Goal: Task Accomplishment & Management: Use online tool/utility

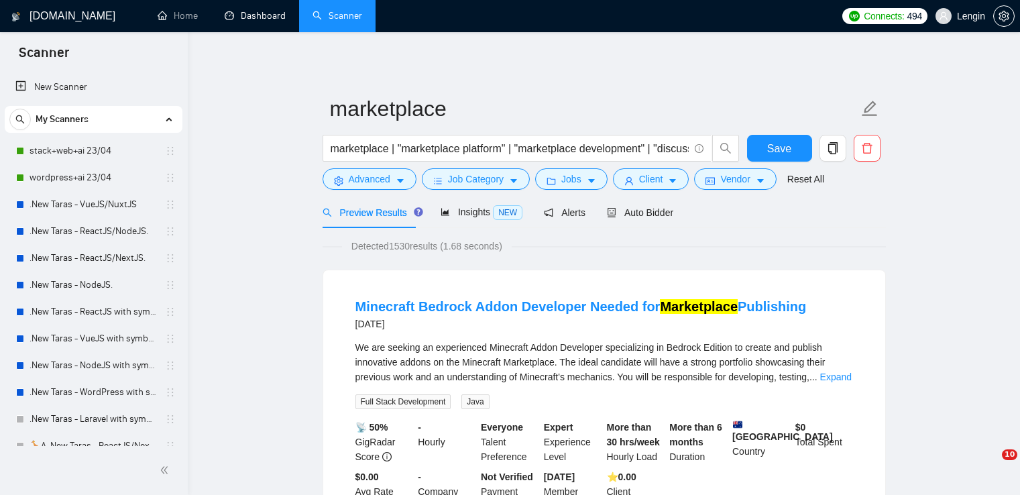
click at [244, 21] on link "Dashboard" at bounding box center [255, 15] width 61 height 11
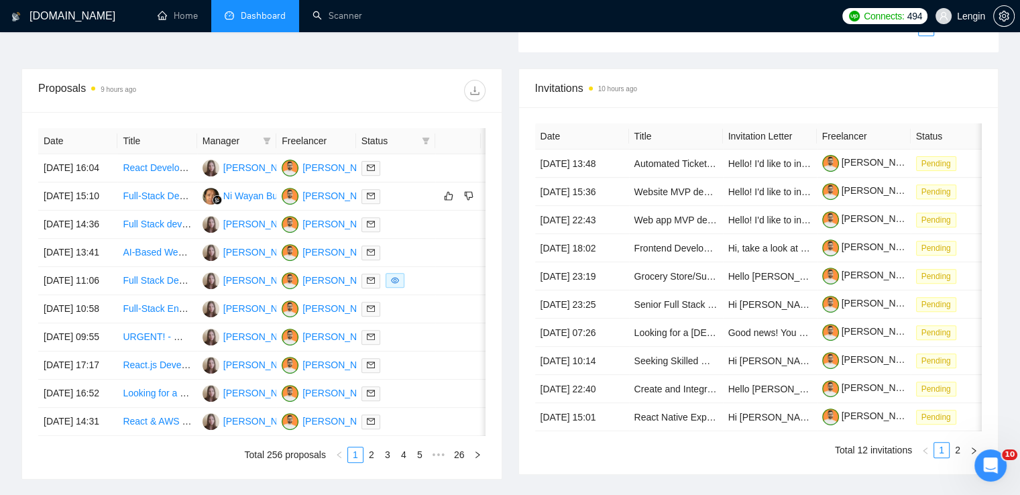
scroll to position [468, 0]
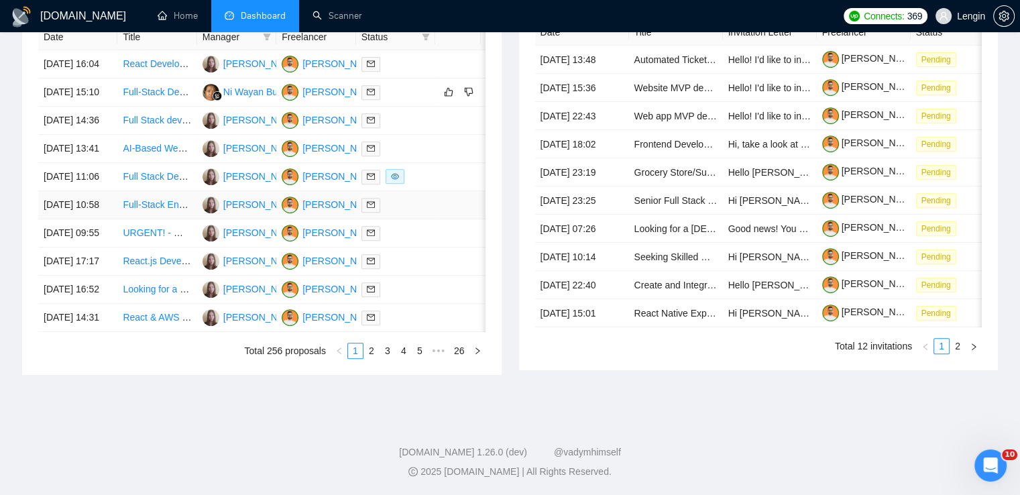
scroll to position [635, 0]
click at [368, 358] on link "2" at bounding box center [371, 350] width 15 height 15
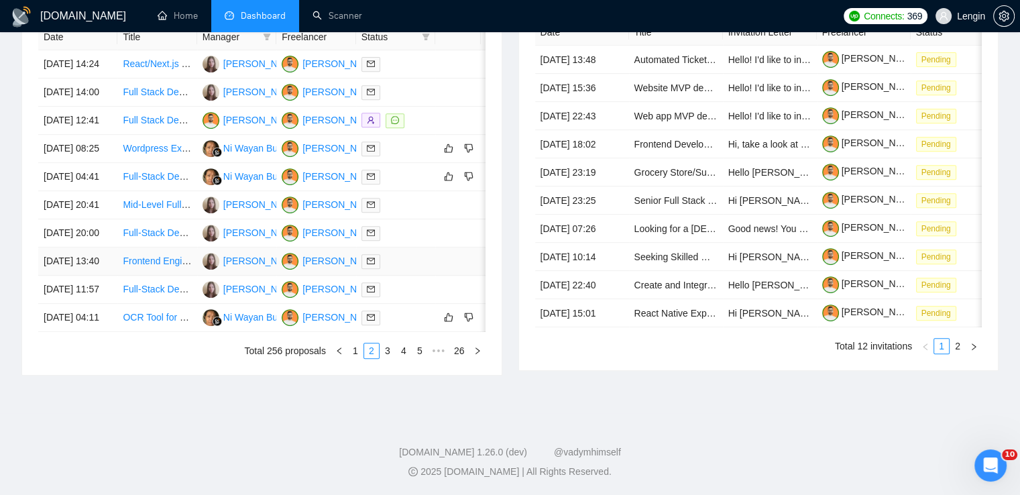
scroll to position [640, 0]
click at [351, 358] on link "1" at bounding box center [355, 350] width 15 height 15
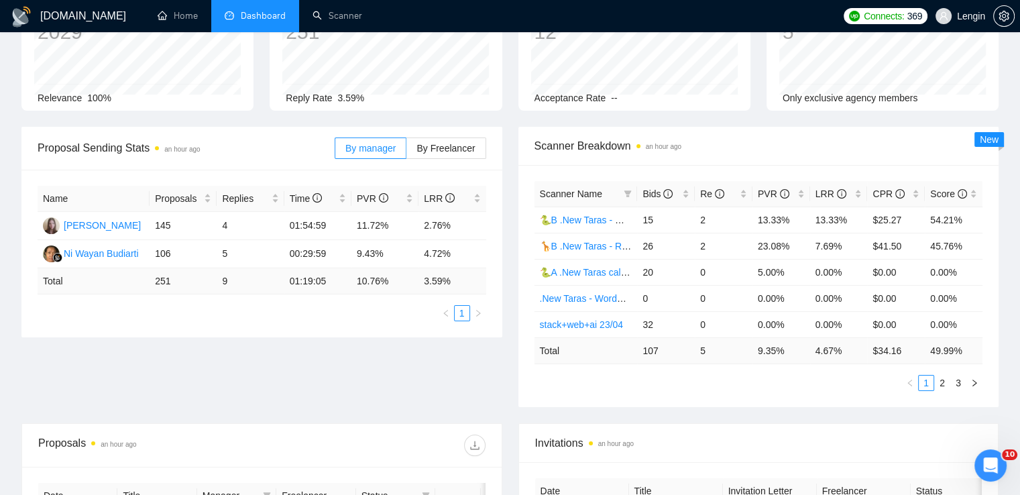
scroll to position [0, 0]
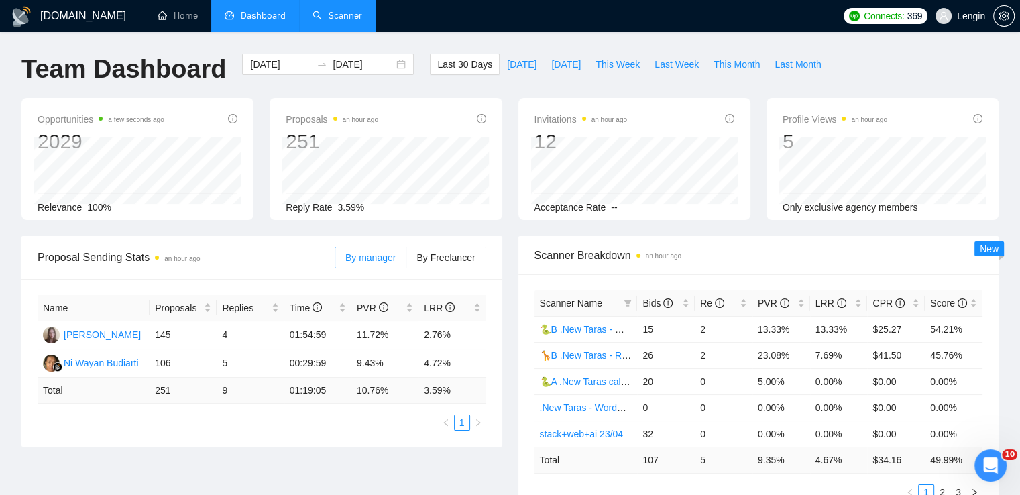
click at [345, 14] on link "Scanner" at bounding box center [337, 15] width 50 height 11
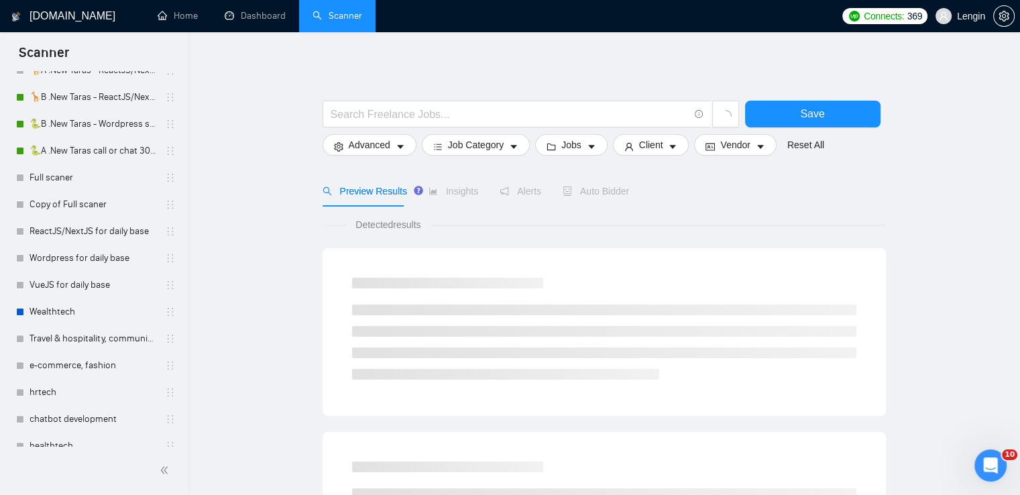
scroll to position [523, 0]
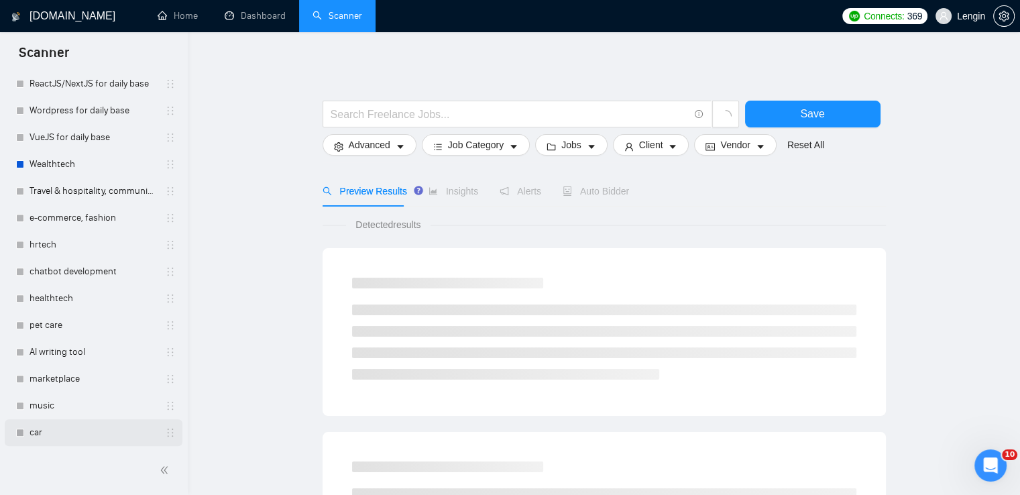
click at [40, 431] on link "car" at bounding box center [93, 432] width 127 height 27
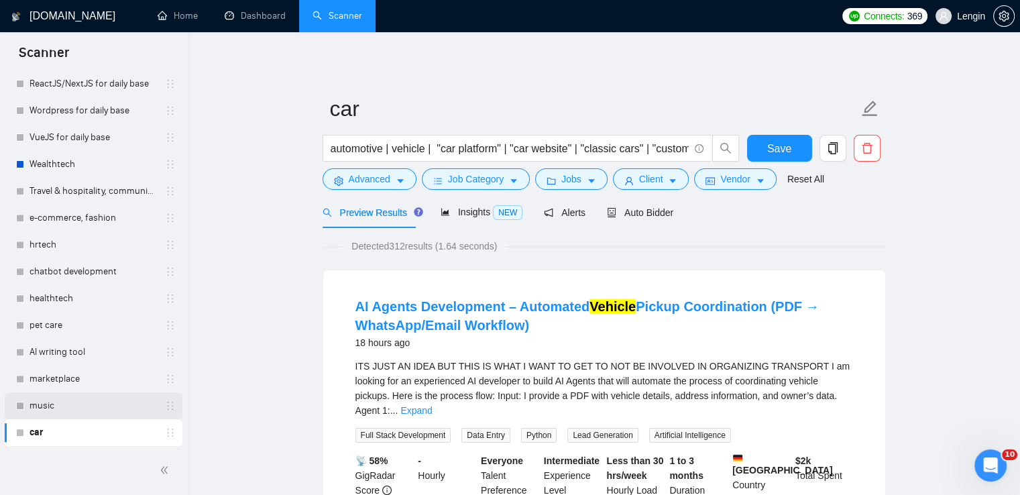
click at [52, 401] on link "music" at bounding box center [93, 405] width 127 height 27
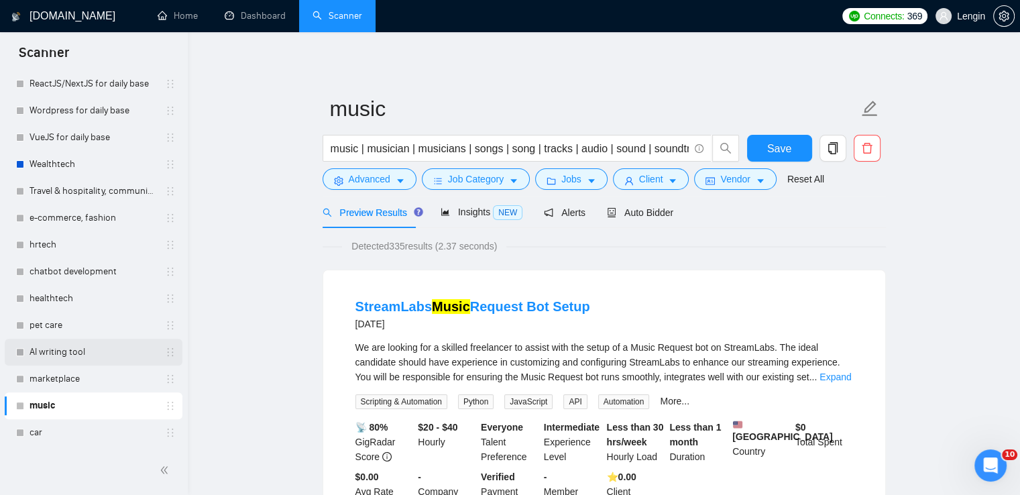
click at [84, 349] on link "AI writing tool" at bounding box center [93, 352] width 127 height 27
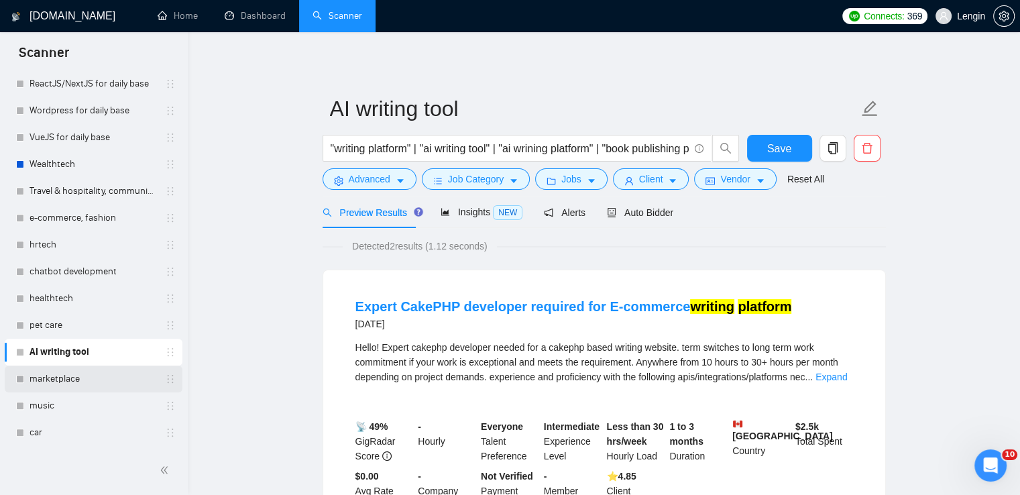
click at [75, 375] on link "marketplace" at bounding box center [93, 378] width 127 height 27
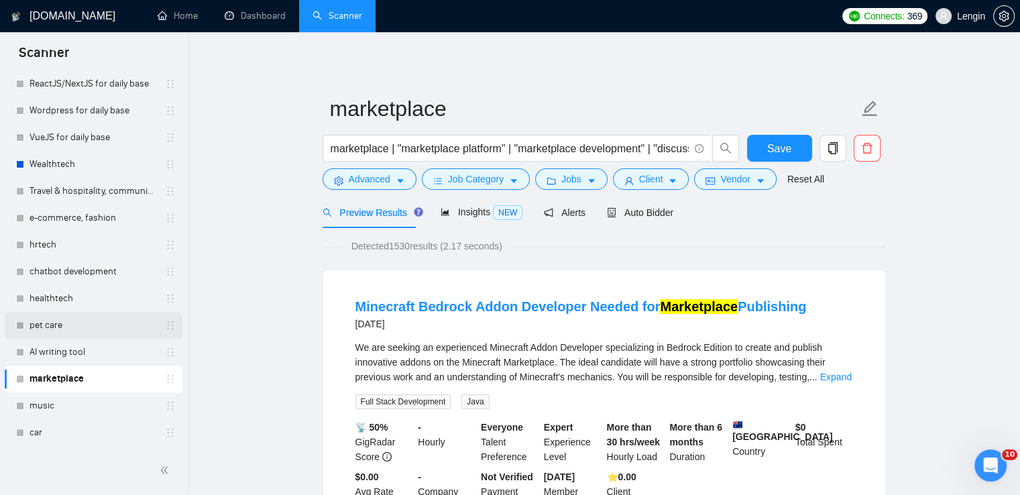
click at [86, 325] on link "pet care" at bounding box center [93, 325] width 127 height 27
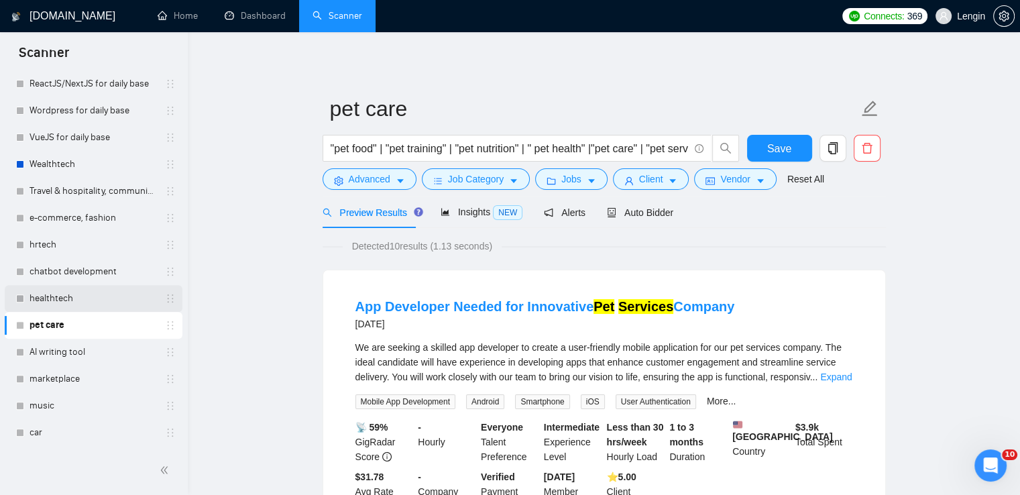
click at [91, 294] on link "healthtech" at bounding box center [93, 298] width 127 height 27
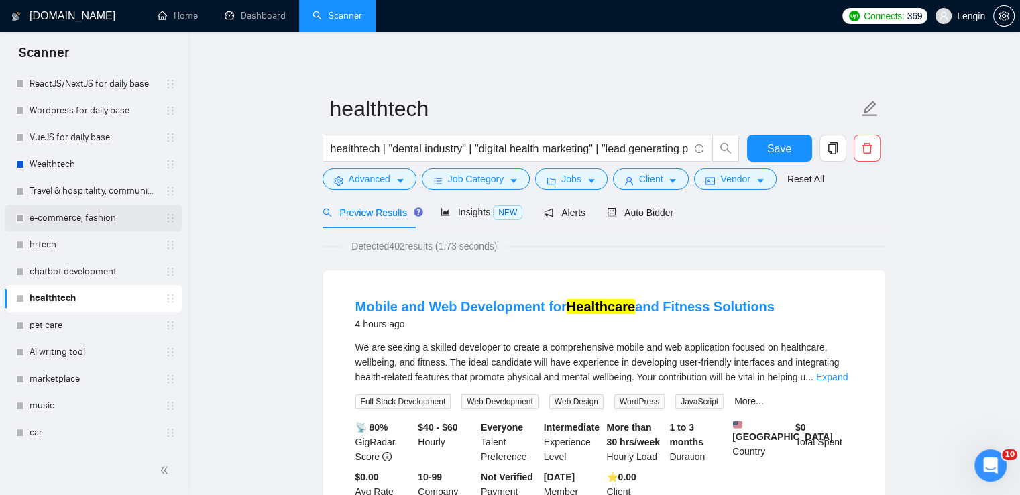
click at [78, 220] on link "e-commerce, fashion" at bounding box center [93, 218] width 127 height 27
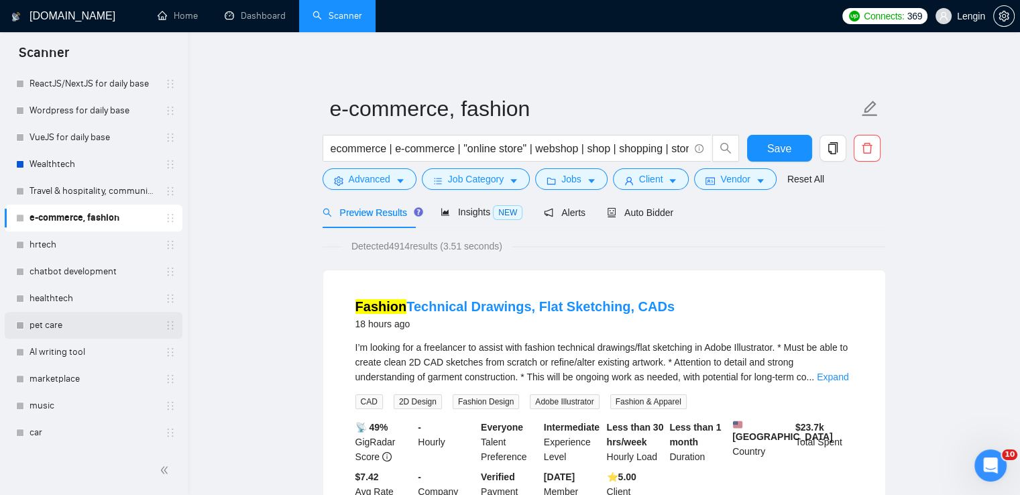
click at [82, 333] on link "pet care" at bounding box center [93, 325] width 127 height 27
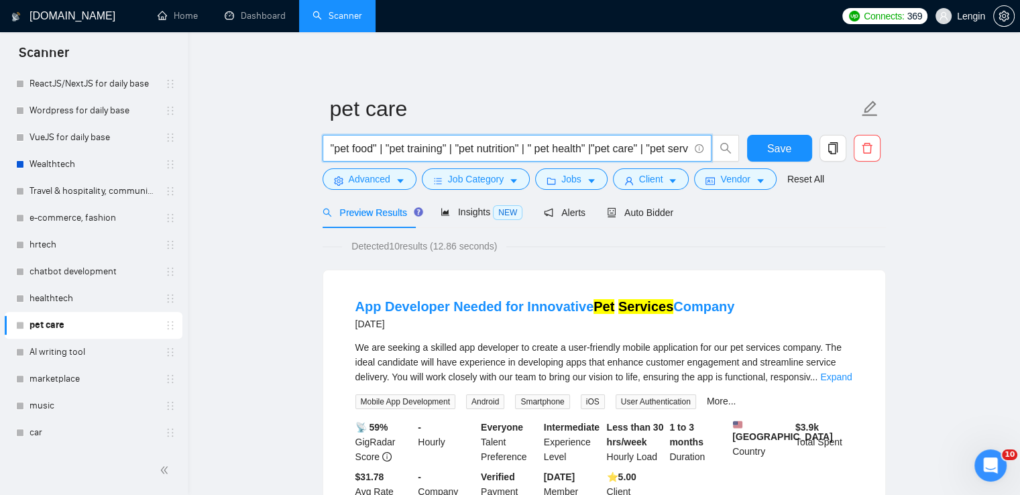
click at [500, 146] on input ""pet food" | "pet training" | "pet nutrition" | " pet health" |"pet care" | "pe…" at bounding box center [510, 148] width 358 height 17
click at [473, 146] on input ""pet food" | "pet training" | "pet nutrition" | " pet health" |"pet care" | "pe…" at bounding box center [510, 148] width 358 height 17
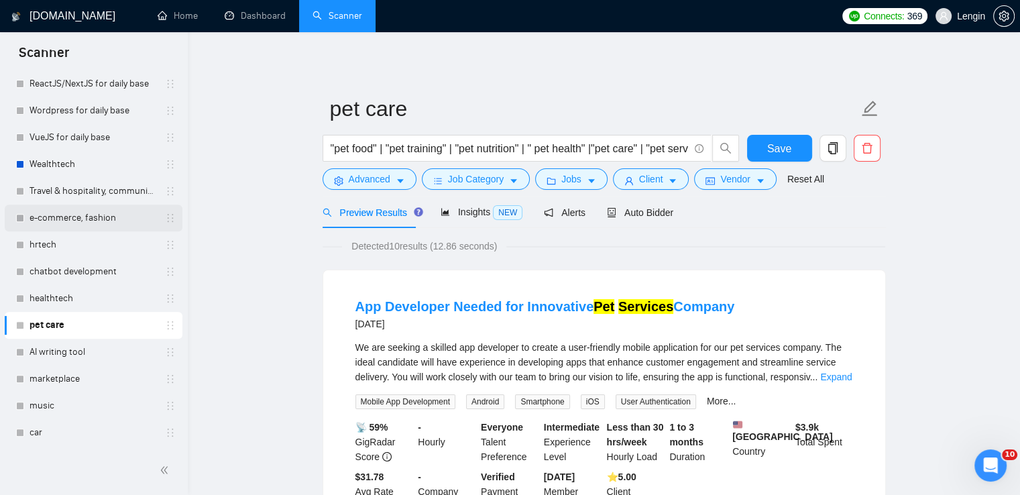
click at [115, 215] on link "e-commerce, fashion" at bounding box center [93, 218] width 127 height 27
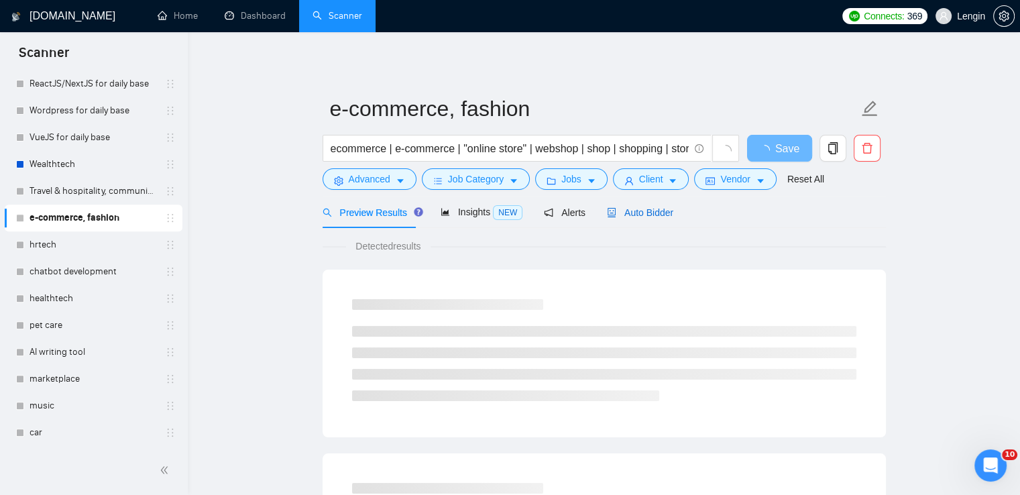
click at [649, 219] on div "Auto Bidder" at bounding box center [640, 212] width 66 height 15
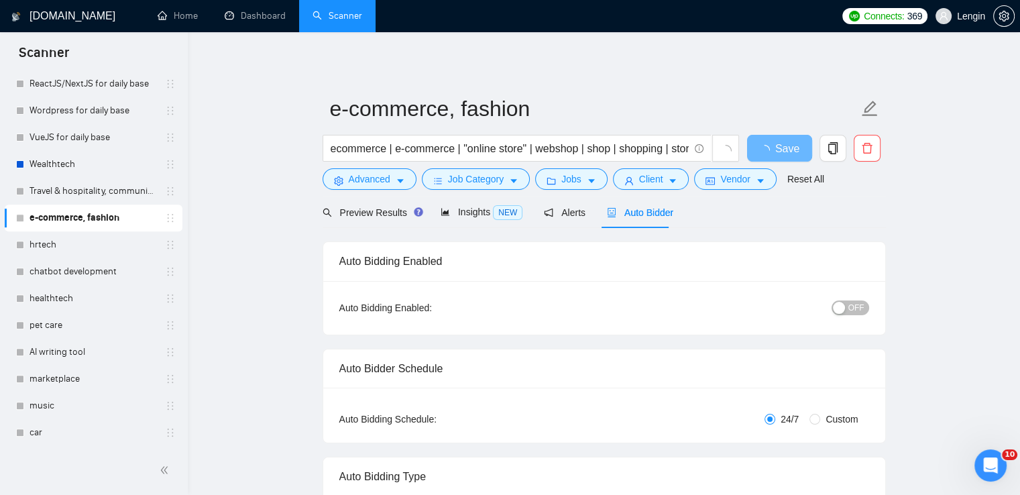
radio input "false"
radio input "true"
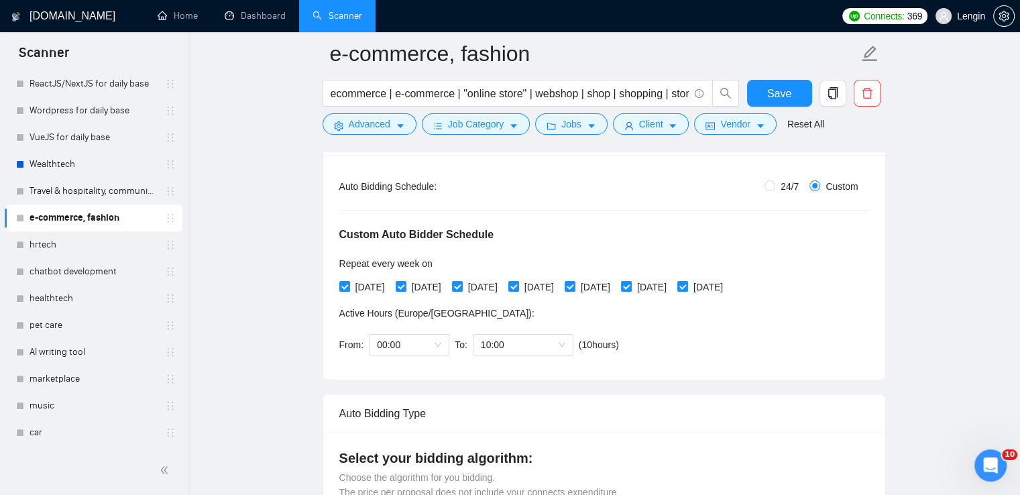
scroll to position [244, 0]
click at [563, 343] on span "10:00" at bounding box center [523, 344] width 84 height 20
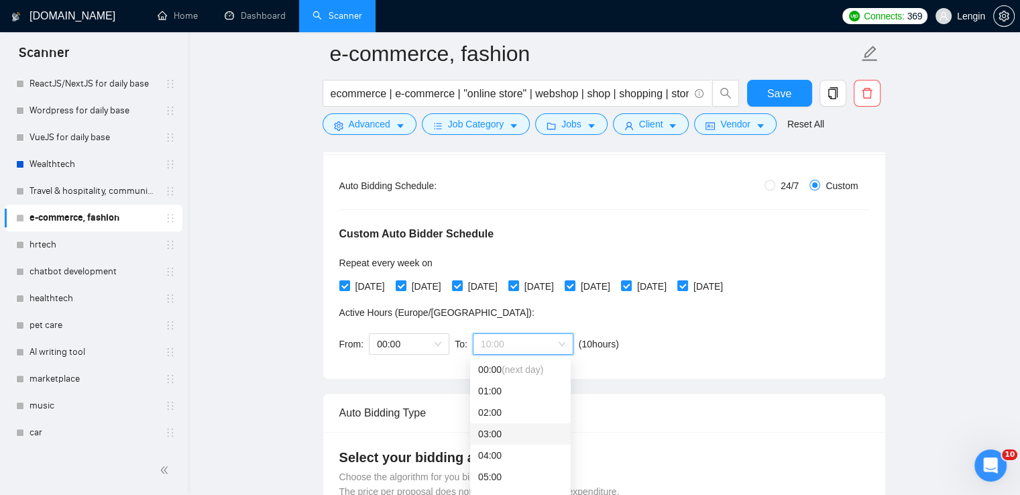
scroll to position [0, 0]
click at [534, 364] on span "(next day)" at bounding box center [523, 369] width 42 height 11
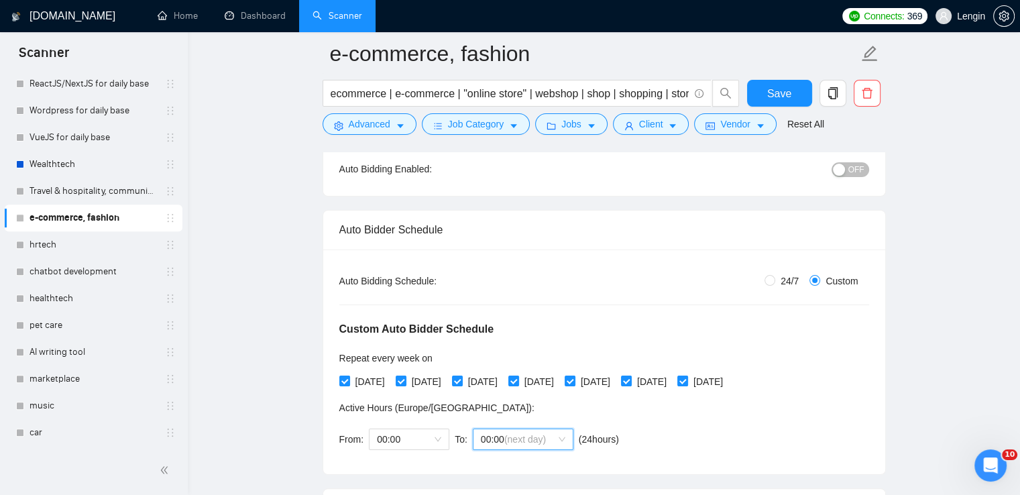
scroll to position [128, 0]
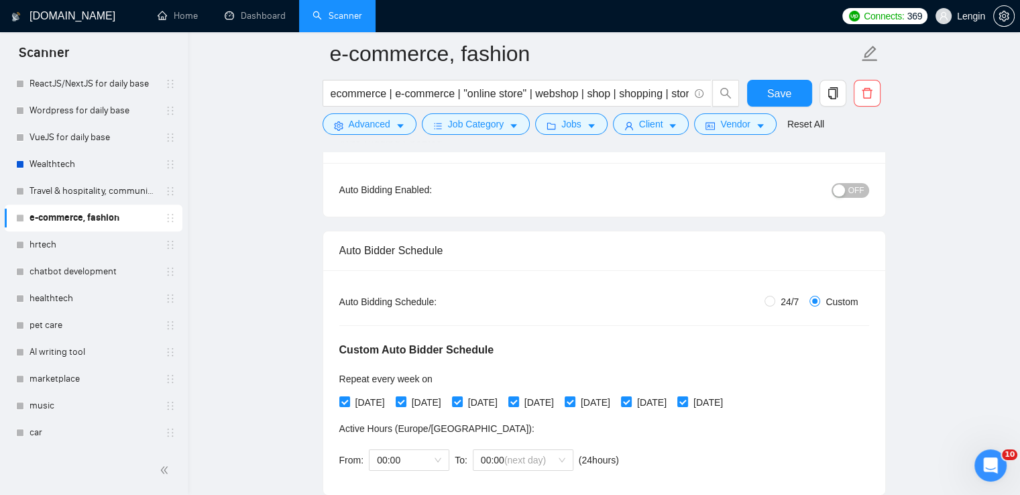
click at [840, 183] on button "OFF" at bounding box center [850, 190] width 38 height 15
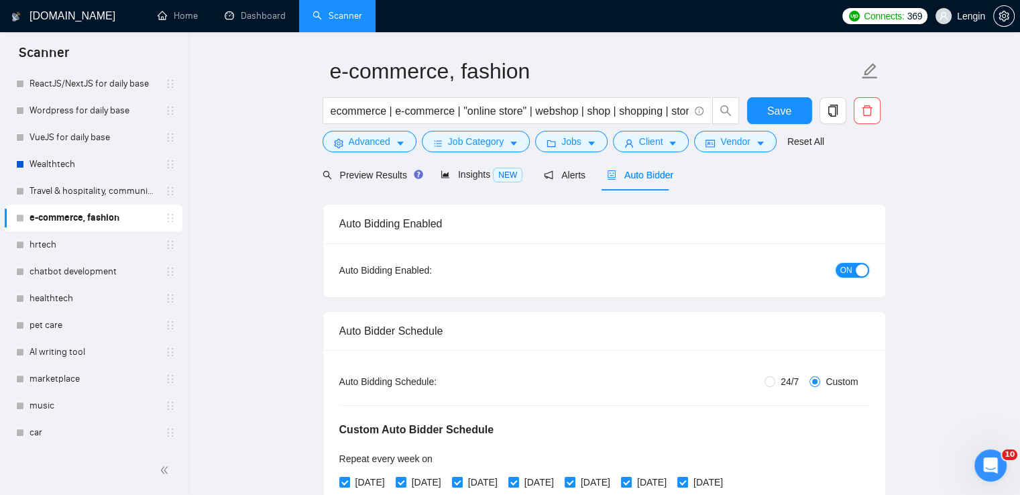
scroll to position [0, 0]
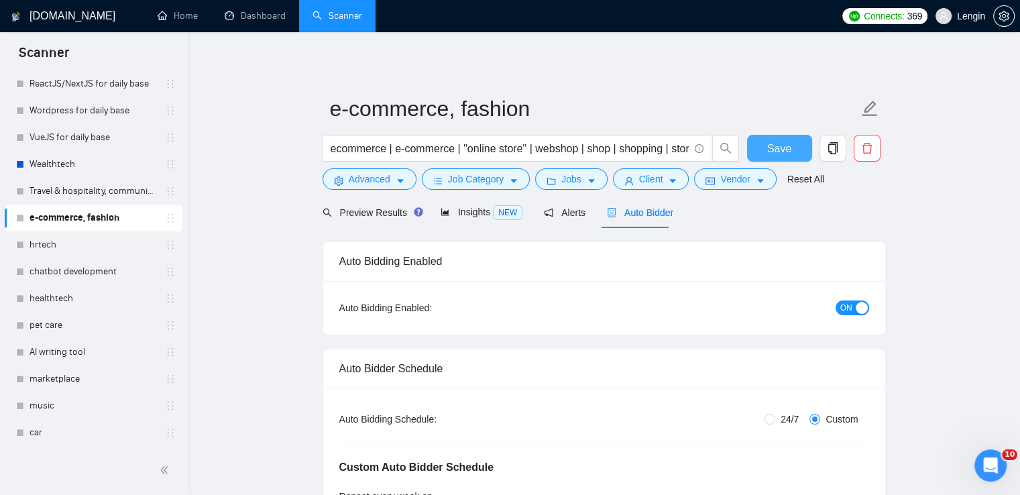
click at [754, 153] on button "Save" at bounding box center [779, 148] width 65 height 27
click at [63, 164] on link "Wealthtech" at bounding box center [93, 164] width 127 height 27
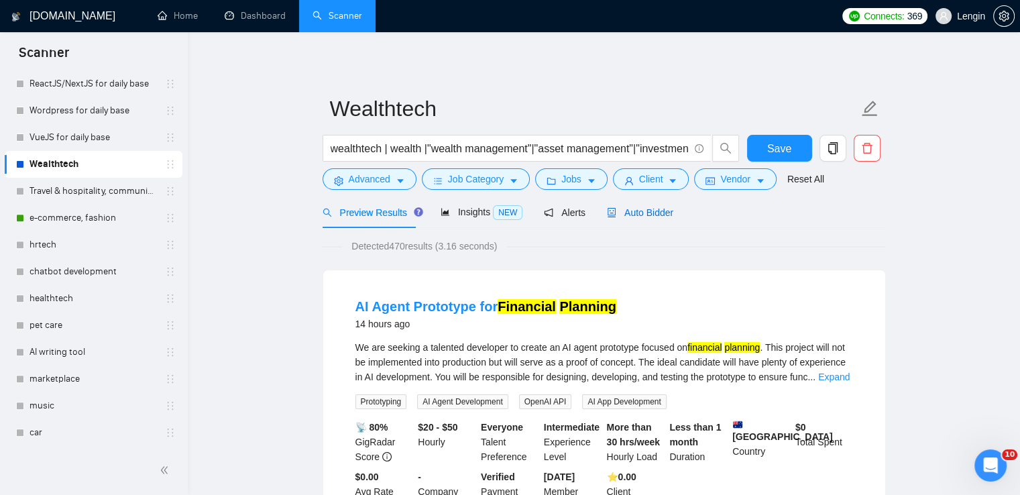
click at [654, 207] on span "Auto Bidder" at bounding box center [640, 212] width 66 height 11
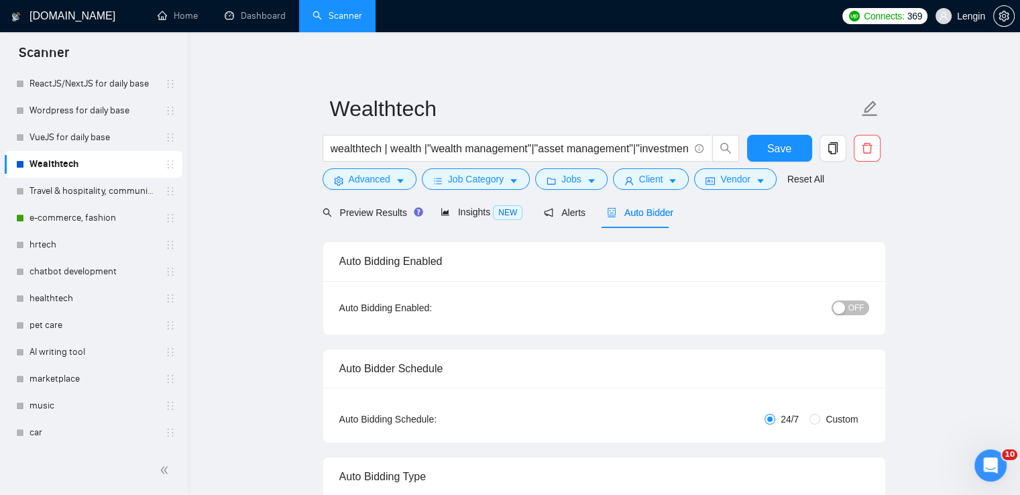
radio input "false"
radio input "true"
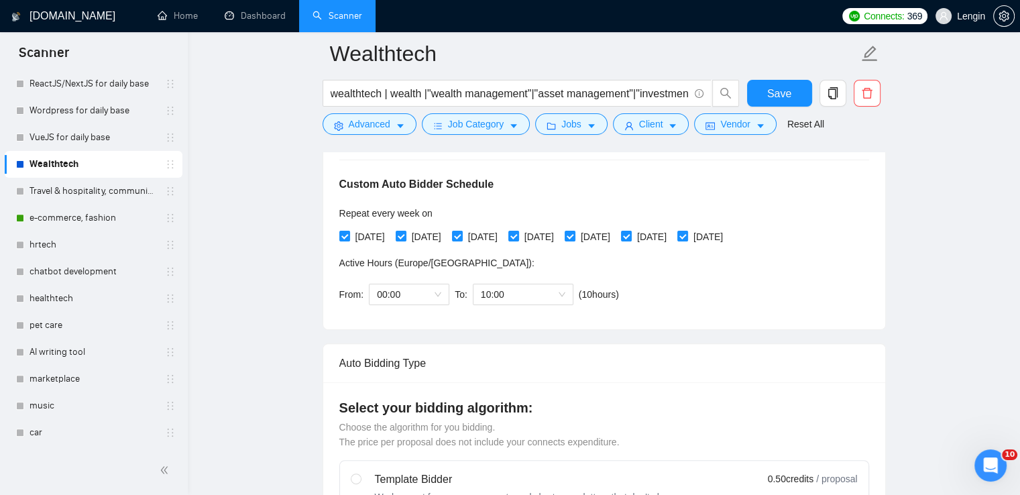
scroll to position [333, 0]
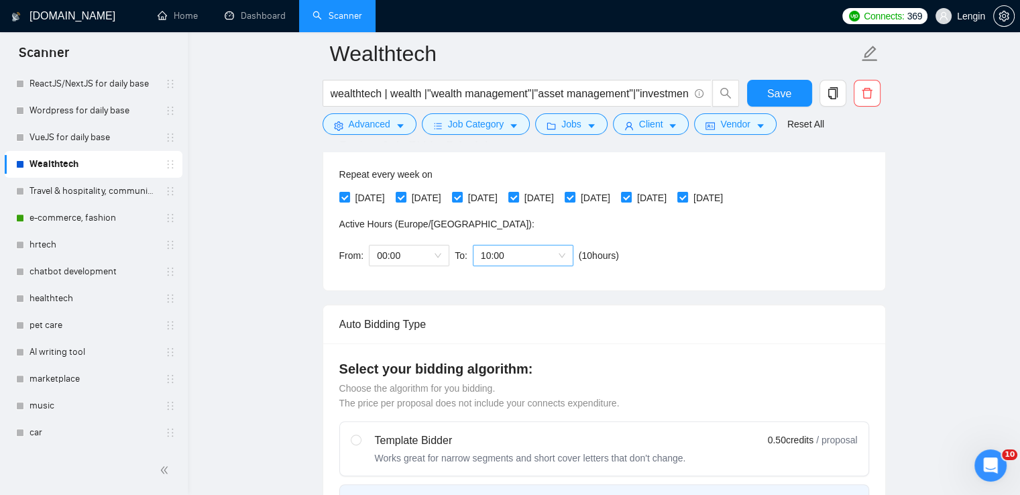
click at [560, 258] on span "10:00" at bounding box center [523, 255] width 84 height 20
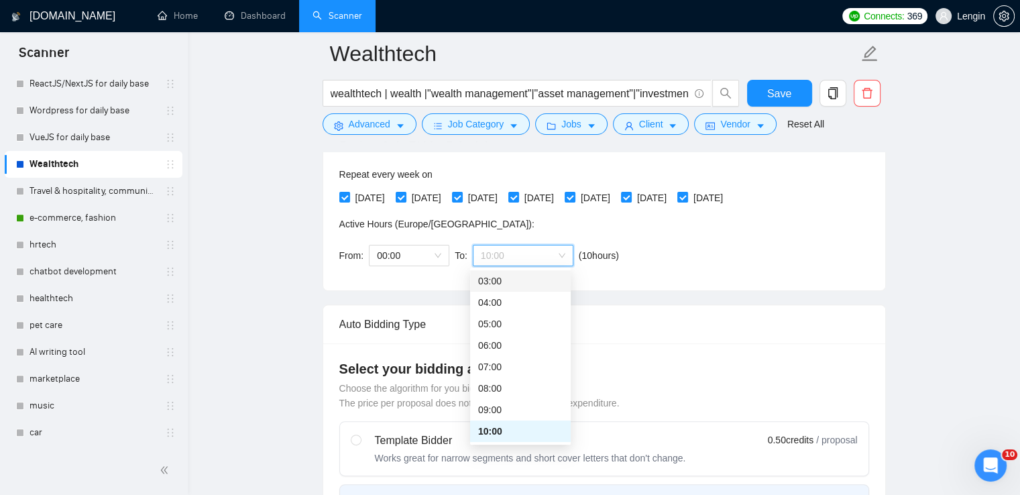
scroll to position [0, 0]
click at [536, 282] on span "(next day)" at bounding box center [523, 281] width 42 height 11
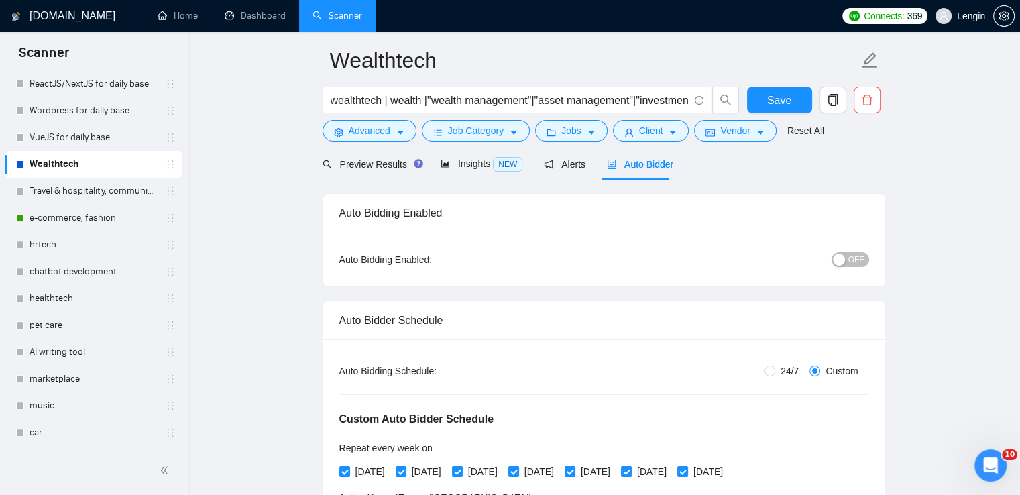
scroll to position [45, 0]
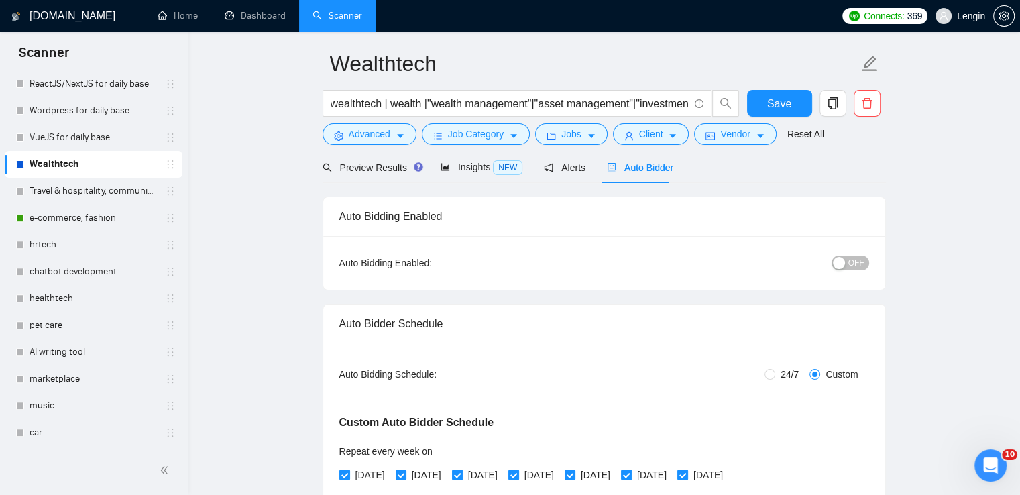
click at [840, 263] on div "button" at bounding box center [839, 263] width 12 height 12
click at [758, 105] on button "Save" at bounding box center [779, 103] width 65 height 27
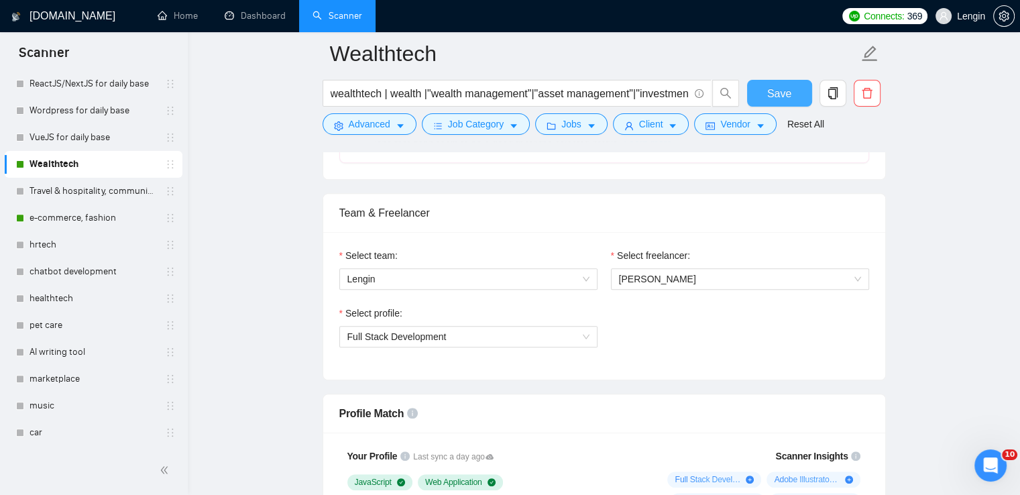
scroll to position [0, 0]
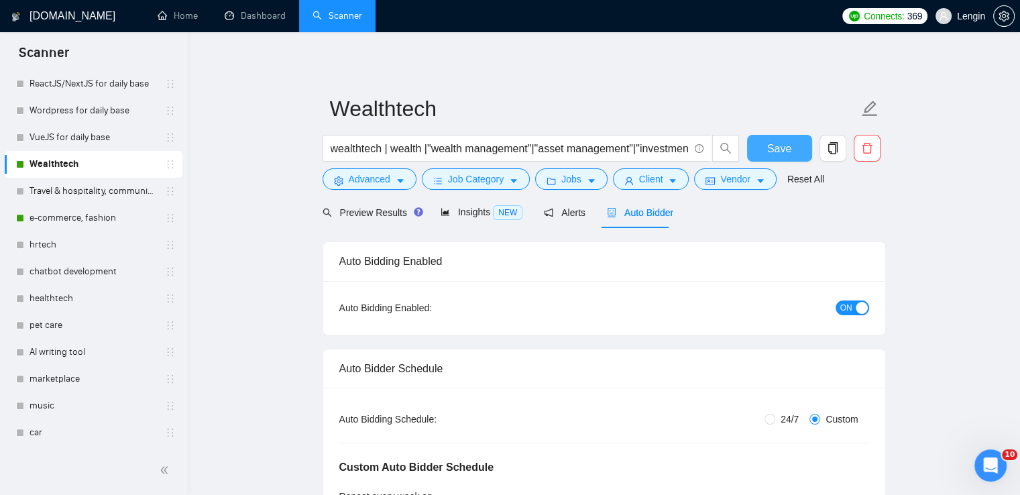
click at [785, 150] on span "Save" at bounding box center [779, 148] width 24 height 17
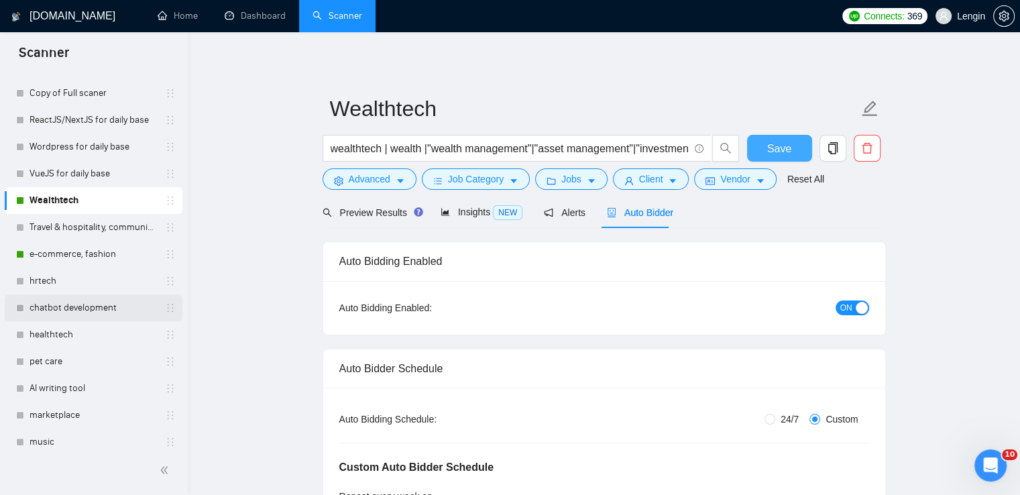
scroll to position [485, 0]
click at [72, 221] on link "Travel & hospitality, community & social networking, entertainment, event manag…" at bounding box center [93, 228] width 127 height 27
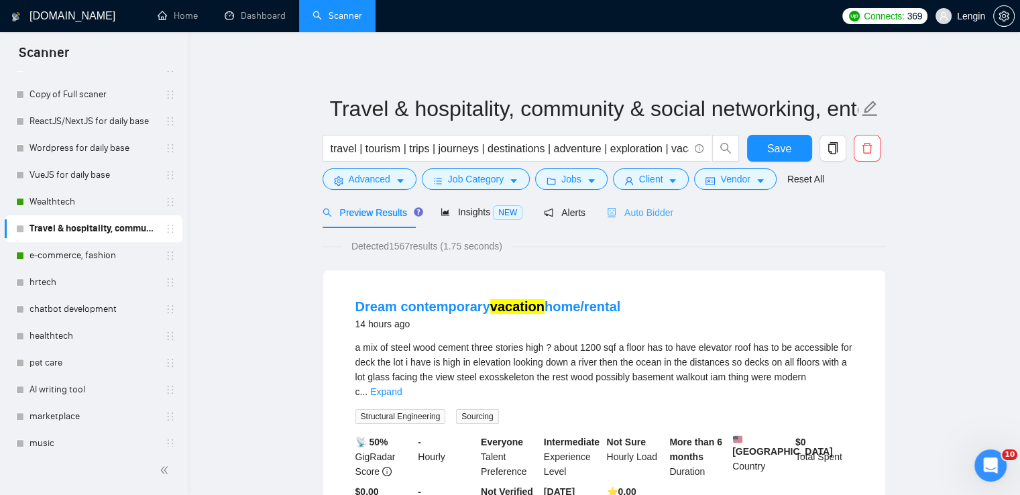
click at [641, 223] on div "Auto Bidder" at bounding box center [640, 212] width 66 height 32
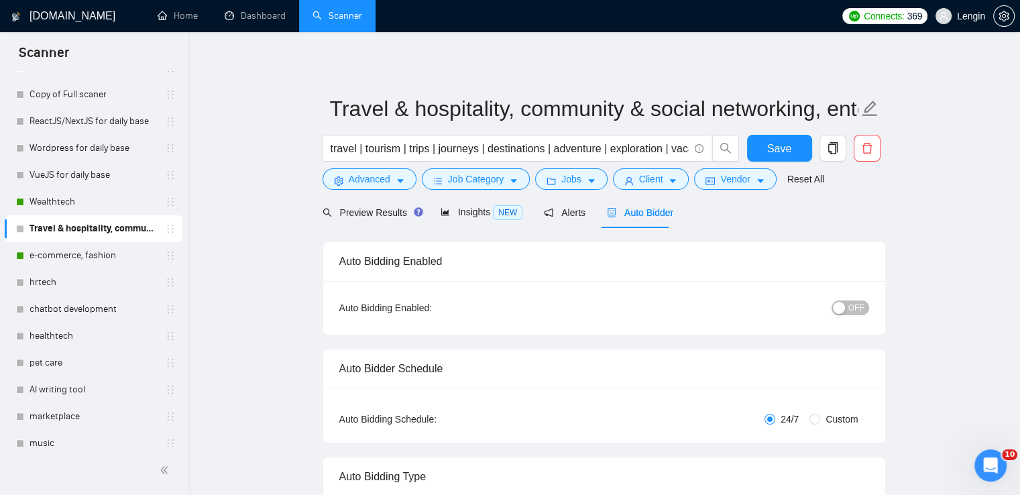
radio input "false"
radio input "true"
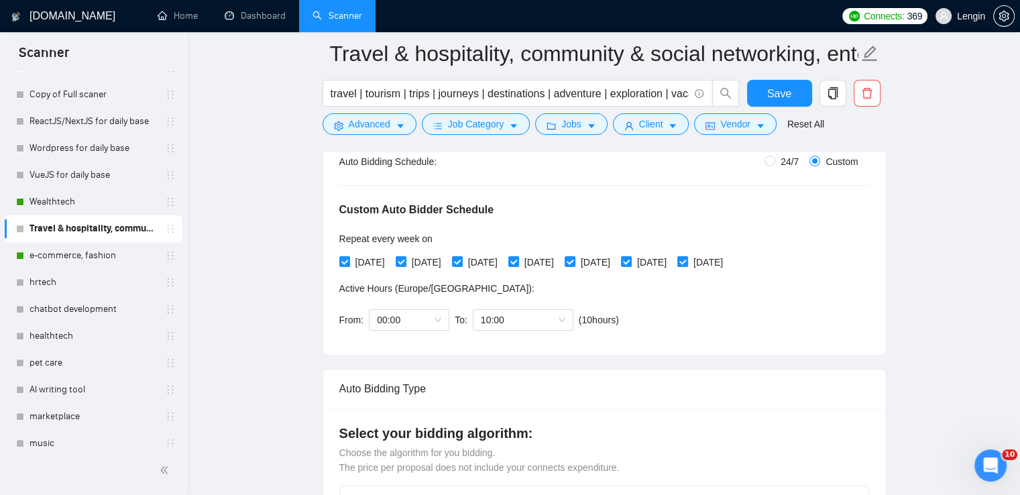
scroll to position [271, 0]
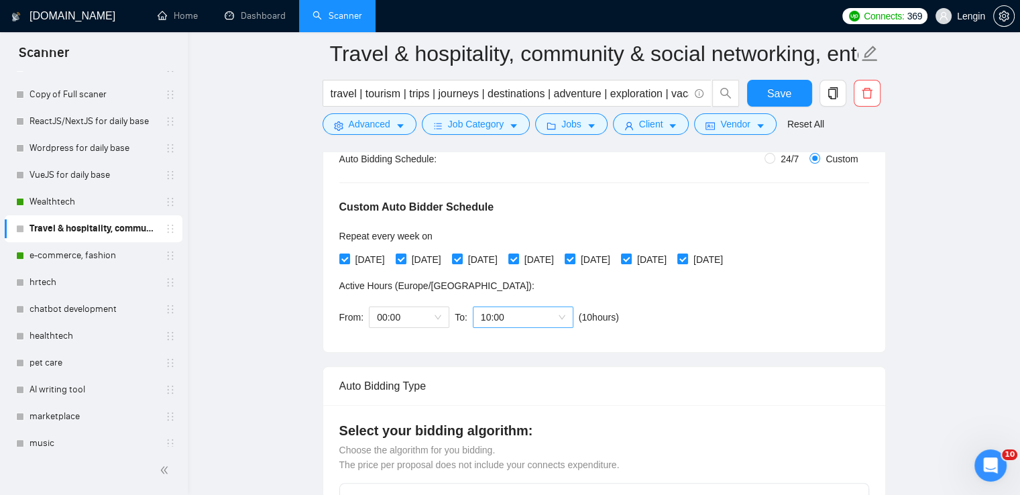
click at [562, 320] on span "10:00" at bounding box center [523, 317] width 84 height 20
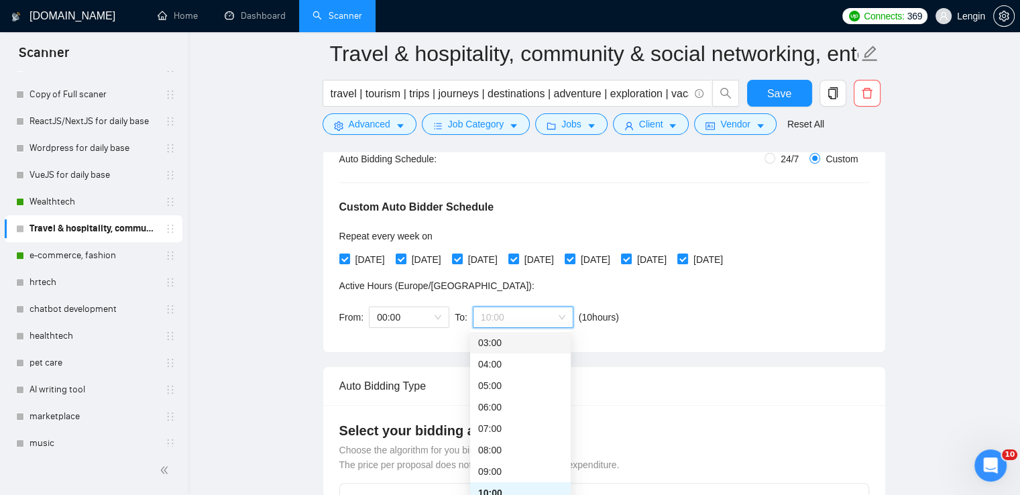
scroll to position [0, 0]
click at [503, 340] on span "(next day)" at bounding box center [523, 342] width 42 height 11
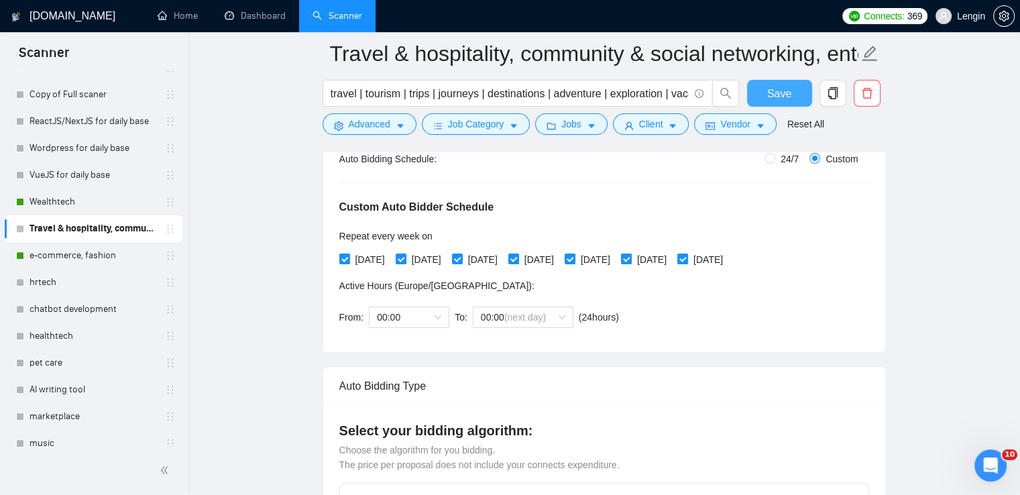
click at [789, 95] on span "Save" at bounding box center [779, 93] width 24 height 17
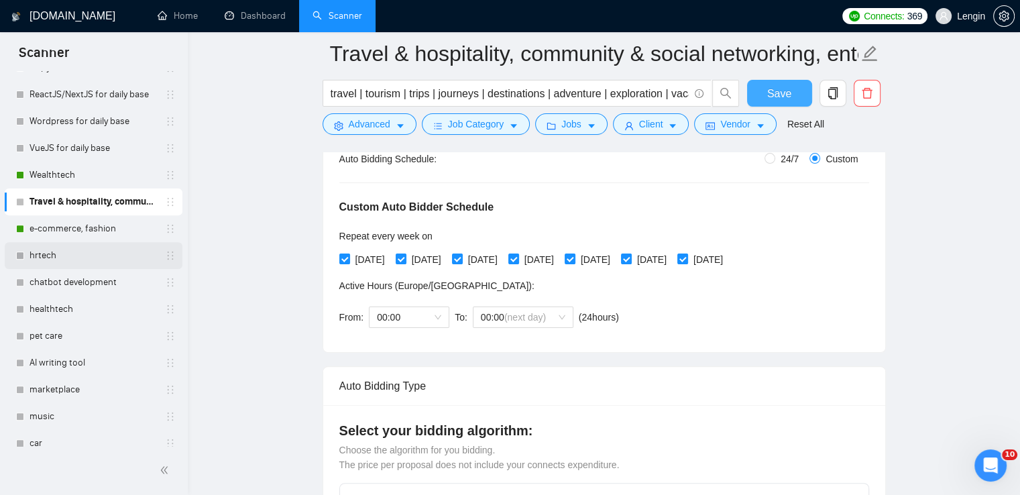
scroll to position [523, 0]
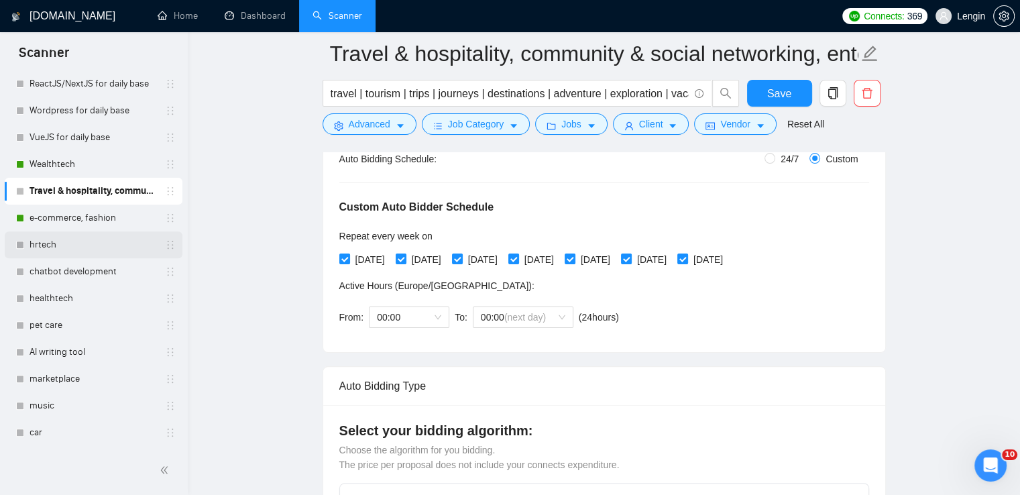
click at [36, 247] on link "hrtech" at bounding box center [93, 244] width 127 height 27
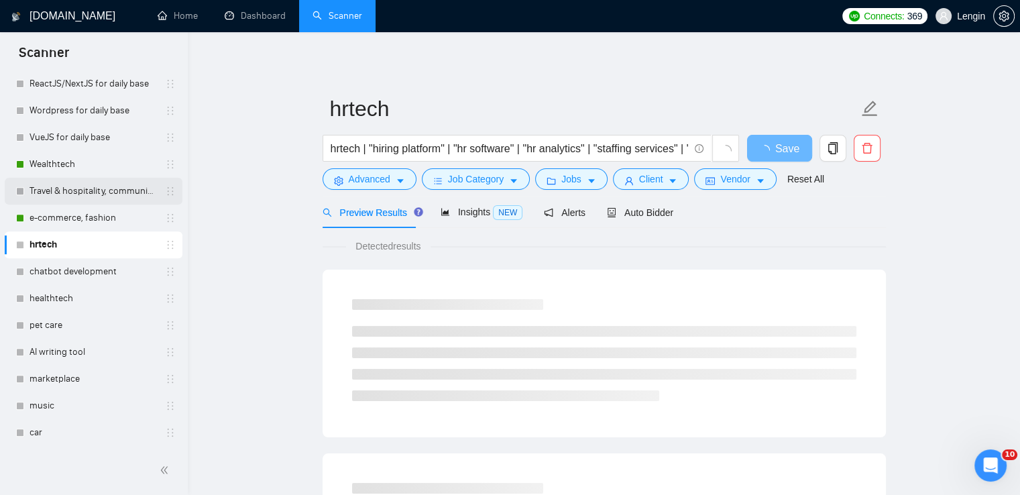
click at [108, 182] on link "Travel & hospitality, community & social networking, entertainment, event manag…" at bounding box center [93, 191] width 127 height 27
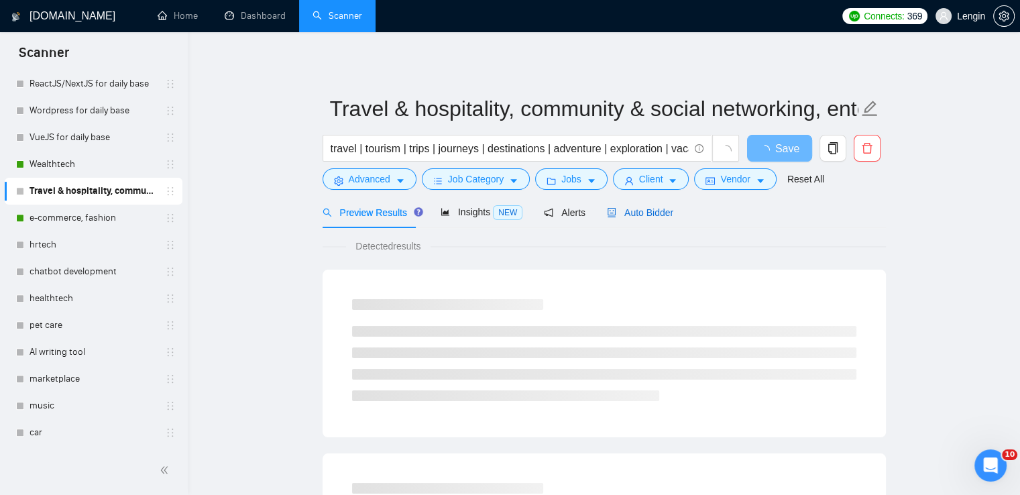
click at [657, 214] on span "Auto Bidder" at bounding box center [640, 212] width 66 height 11
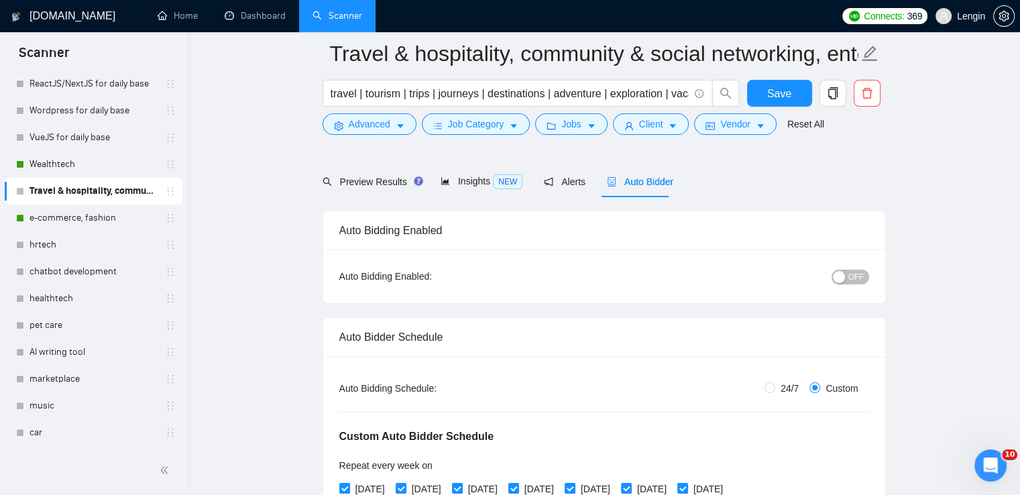
scroll to position [78, 0]
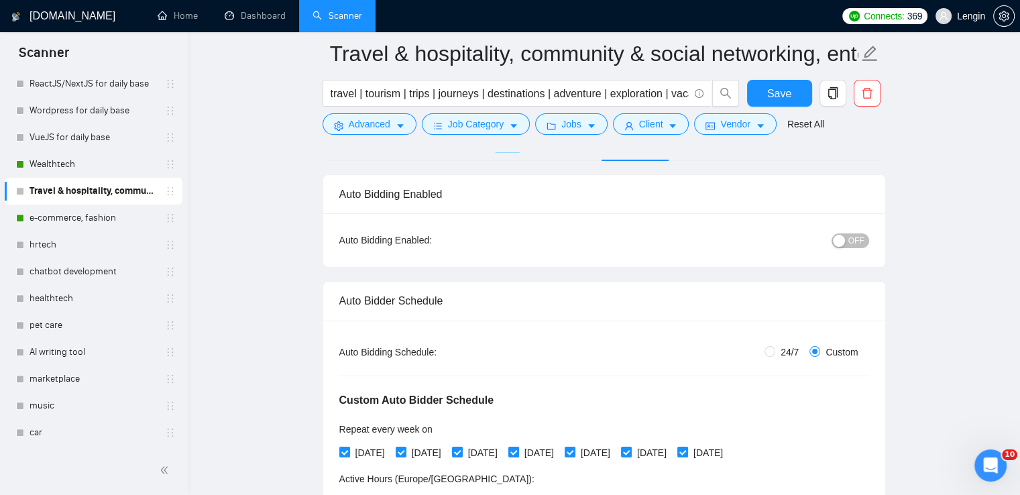
click at [850, 237] on span "OFF" at bounding box center [856, 240] width 16 height 15
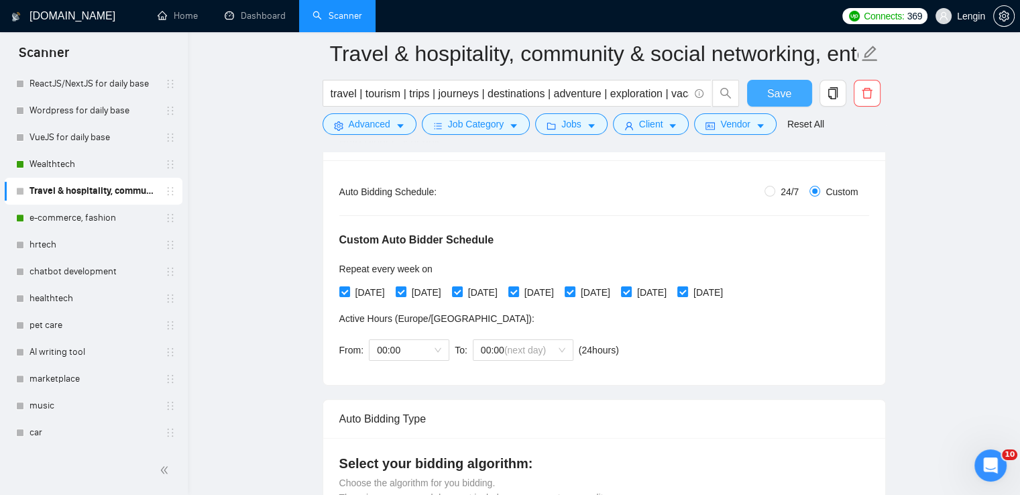
click at [766, 94] on button "Save" at bounding box center [779, 93] width 65 height 27
click at [72, 247] on link "hrtech" at bounding box center [93, 244] width 127 height 27
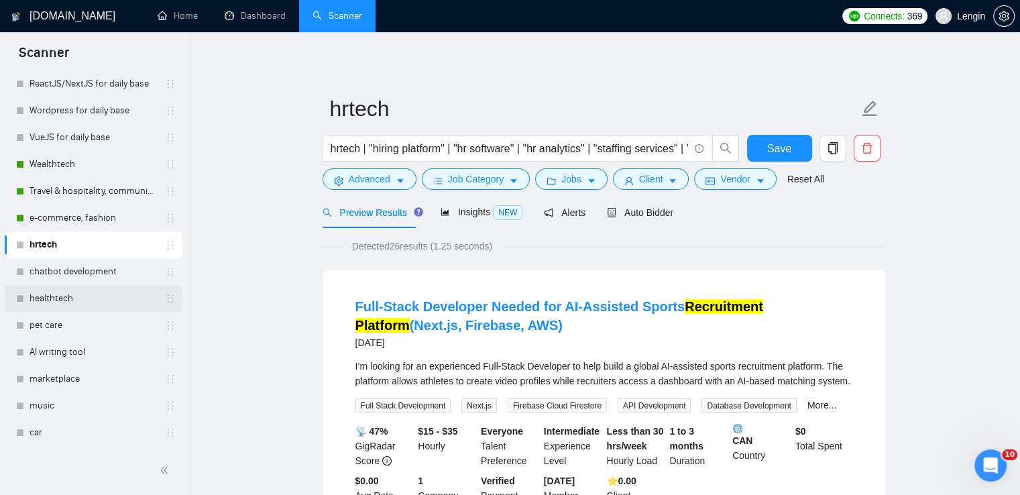
click at [54, 295] on link "healthtech" at bounding box center [93, 298] width 127 height 27
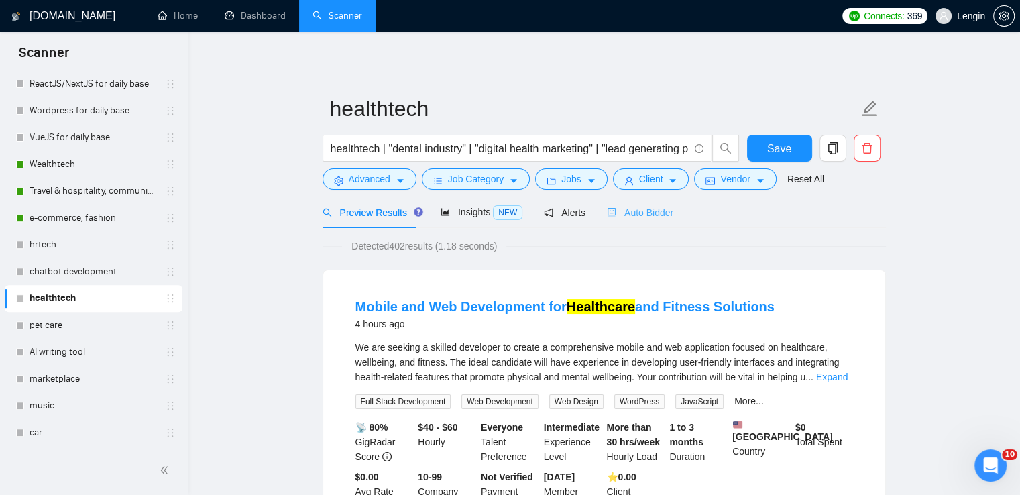
click at [625, 205] on div "Auto Bidder" at bounding box center [640, 212] width 66 height 32
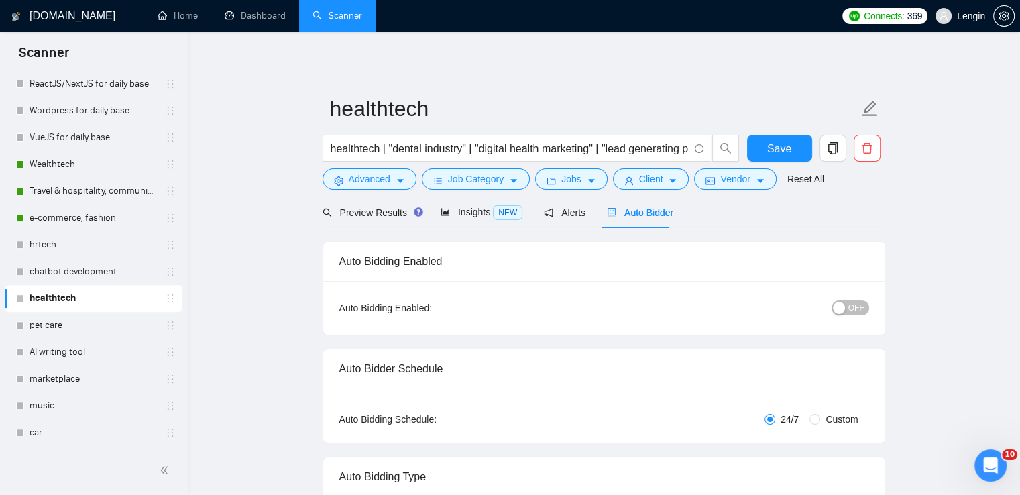
radio input "false"
radio input "true"
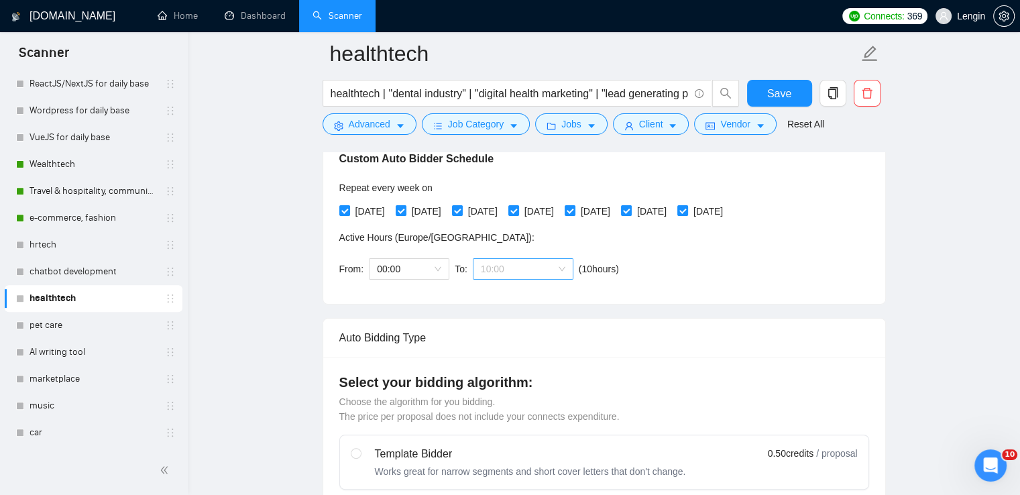
scroll to position [64, 0]
click at [553, 271] on span "10:00" at bounding box center [523, 269] width 84 height 20
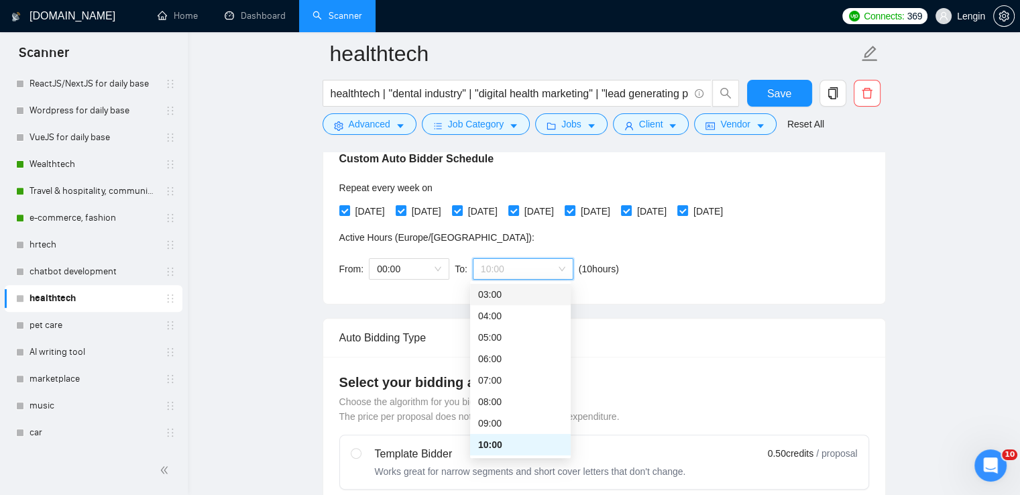
scroll to position [0, 0]
click at [536, 289] on span "(next day)" at bounding box center [523, 294] width 42 height 11
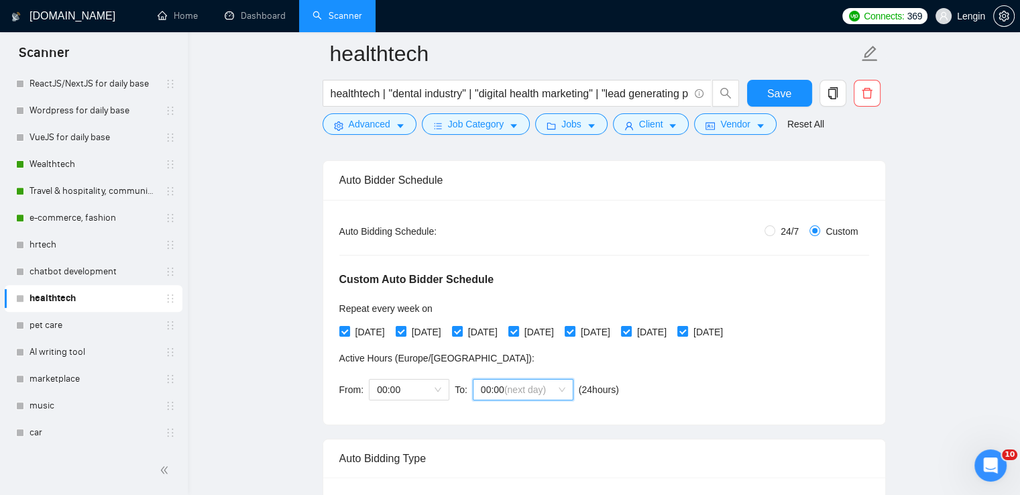
scroll to position [196, 0]
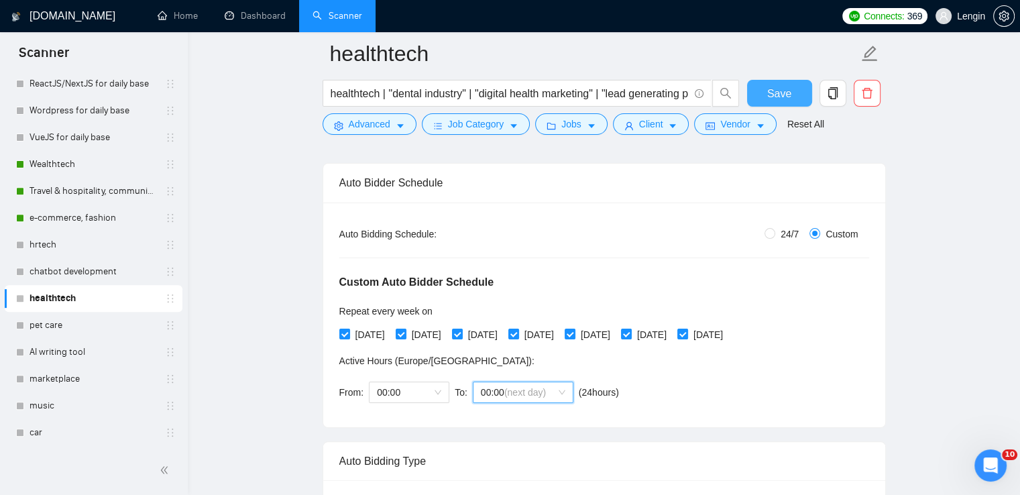
click at [778, 98] on span "Save" at bounding box center [779, 93] width 24 height 17
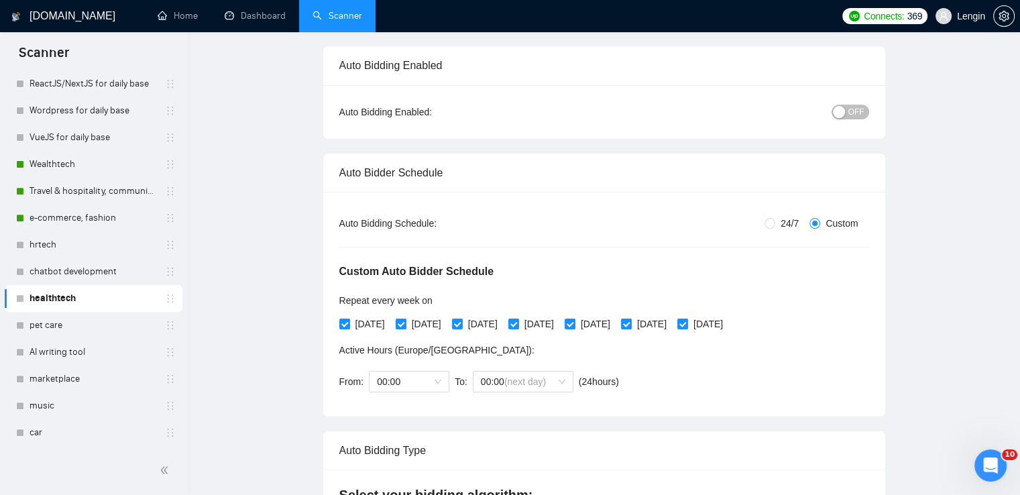
scroll to position [0, 0]
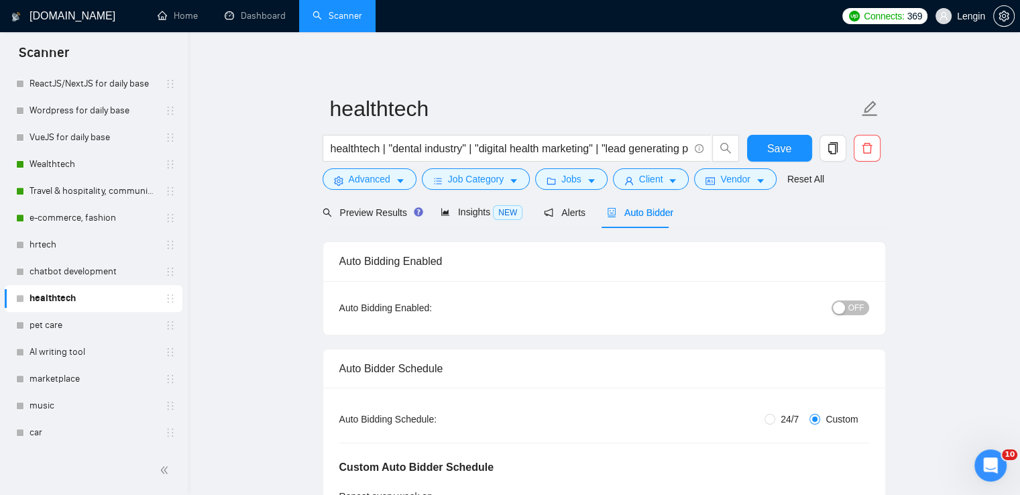
click at [845, 306] on div "button" at bounding box center [839, 308] width 12 height 12
click at [763, 148] on button "Save" at bounding box center [779, 148] width 65 height 27
click at [80, 243] on link "hrtech" at bounding box center [93, 244] width 127 height 27
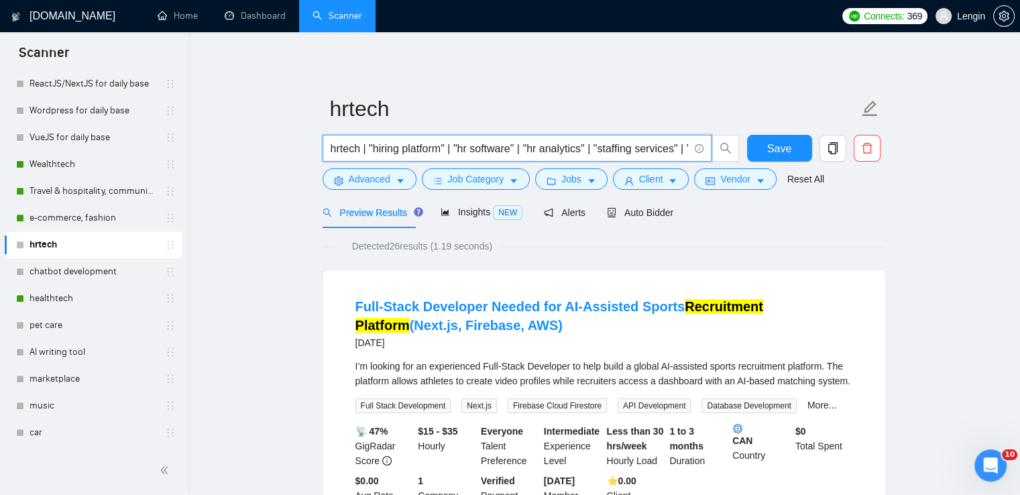
click at [400, 151] on input "hrtech | "hiring platform" | "hr software" | "hr analytics" | "staffing service…" at bounding box center [510, 148] width 358 height 17
click at [335, 151] on input "hrtech | "hiring platform" | "hr software" | "hr analytics" | "staffing service…" at bounding box center [510, 148] width 358 height 17
paste input ""career development" | career | onboarding | "staffing platform" |"
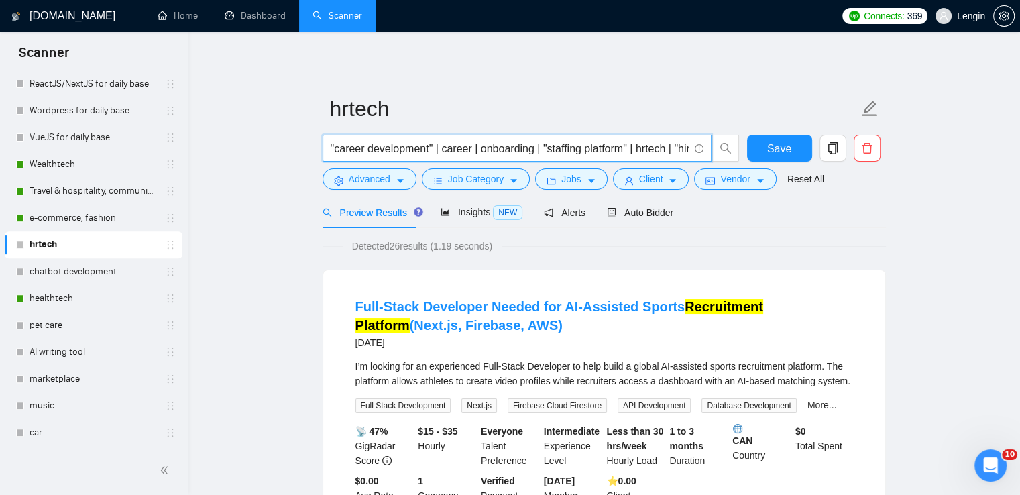
click at [470, 152] on input ""career development" | career | onboarding | "staffing platform" | hrtech | "hi…" at bounding box center [510, 148] width 358 height 17
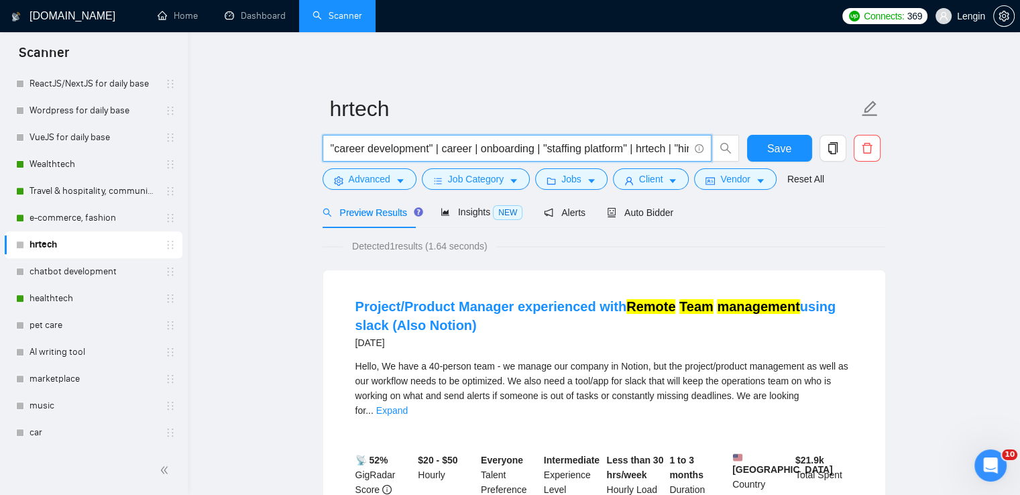
click at [359, 143] on input ""career development" | career | onboarding | "staffing platform" | hrtech | "hi…" at bounding box center [510, 148] width 358 height 17
click at [343, 151] on input ""hr management" | "career development" | career | onboarding | "staffing platfo…" at bounding box center [510, 148] width 358 height 17
click at [565, 149] on input ""hr management" | "career development" | career | onboarding | "staffing platfo…" at bounding box center [510, 148] width 358 height 17
click at [333, 151] on input ""hr management" | "career development" | "career" | onboarding | "staffing plat…" at bounding box center [510, 148] width 358 height 17
click at [481, 148] on input ""hr solution" | "hr management" | "career development" | "career" | onboarding …" at bounding box center [510, 148] width 358 height 17
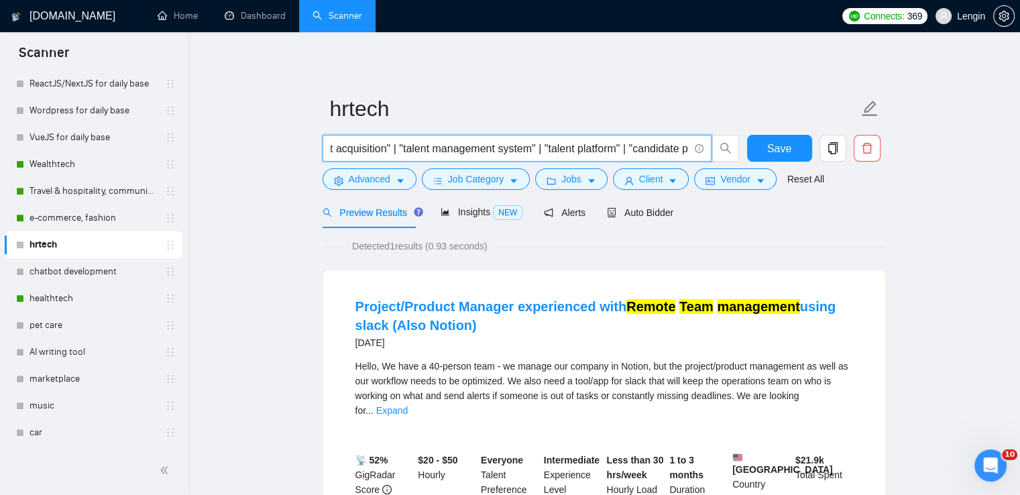
scroll to position [0, 1076]
drag, startPoint x: 495, startPoint y: 150, endPoint x: 365, endPoint y: 140, distance: 129.8
click at [365, 140] on input ""hr solution" | "career development" | "career" | onboarding | "staffing platfo…" at bounding box center [510, 148] width 358 height 17
drag, startPoint x: 542, startPoint y: 148, endPoint x: 406, endPoint y: 141, distance: 135.6
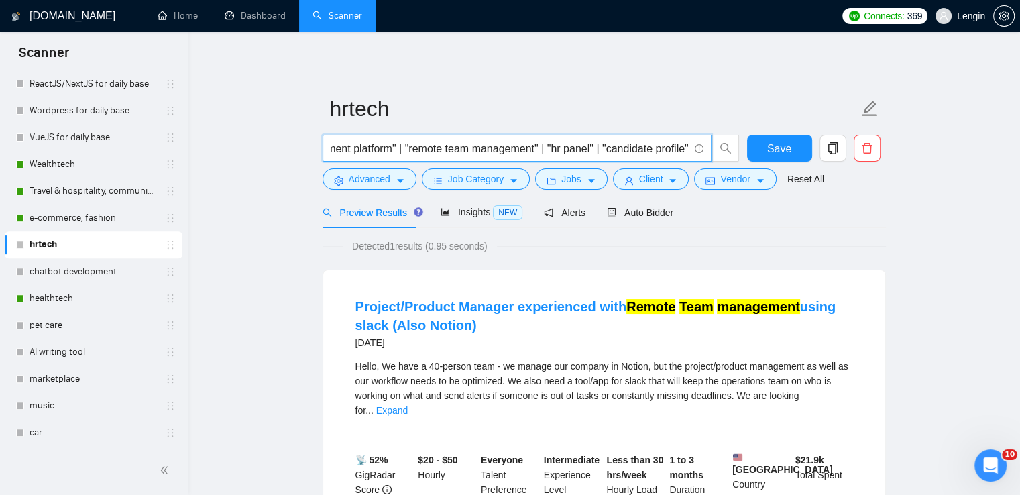
click at [406, 141] on input ""hr solution" | "career development" | "career" | onboarding | "staffing platfo…" at bounding box center [510, 148] width 358 height 17
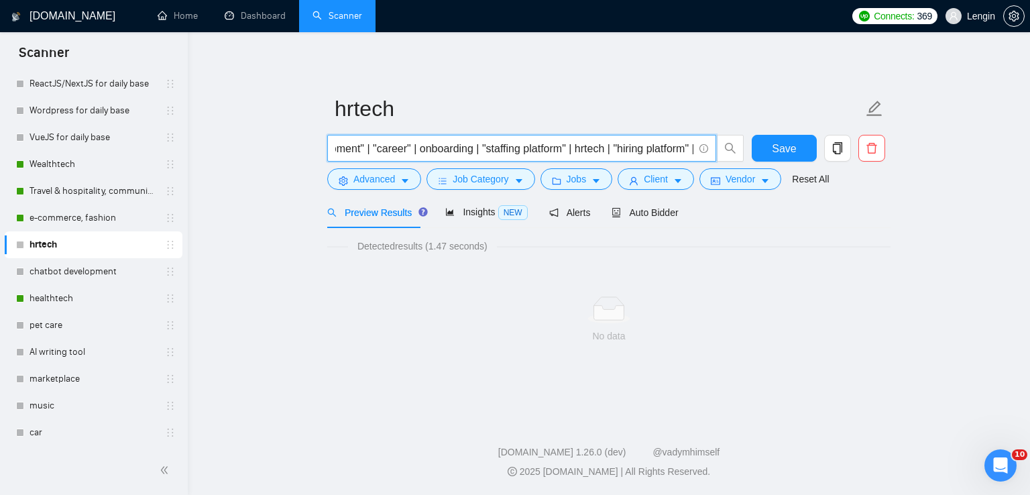
scroll to position [0, 0]
click at [346, 150] on input ""hr solution" | "career development" | "career" | onboarding | "staffing platfo…" at bounding box center [514, 148] width 358 height 17
click at [349, 149] on input ""hr solution" | "career development" | "career" | onboarding | "staffing platfo…" at bounding box center [514, 148] width 358 height 17
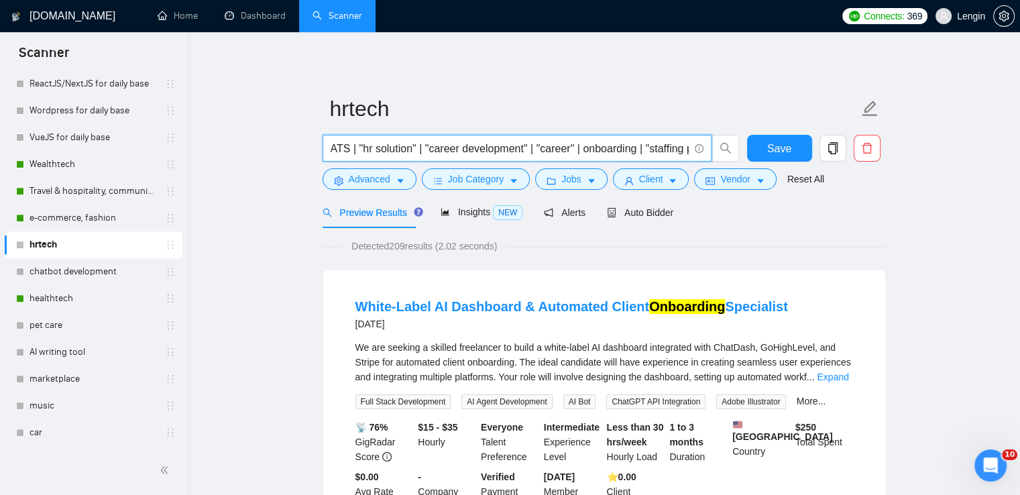
click at [335, 150] on input "ATS | "hr solution" | "career development" | "career" | onboarding | "staffing …" at bounding box center [510, 148] width 358 height 17
paste input "HR digital platform"
click at [349, 151] on input ""HR digital platform"| ATS | "hr solution" | "career development" | "career" | …" at bounding box center [510, 148] width 358 height 17
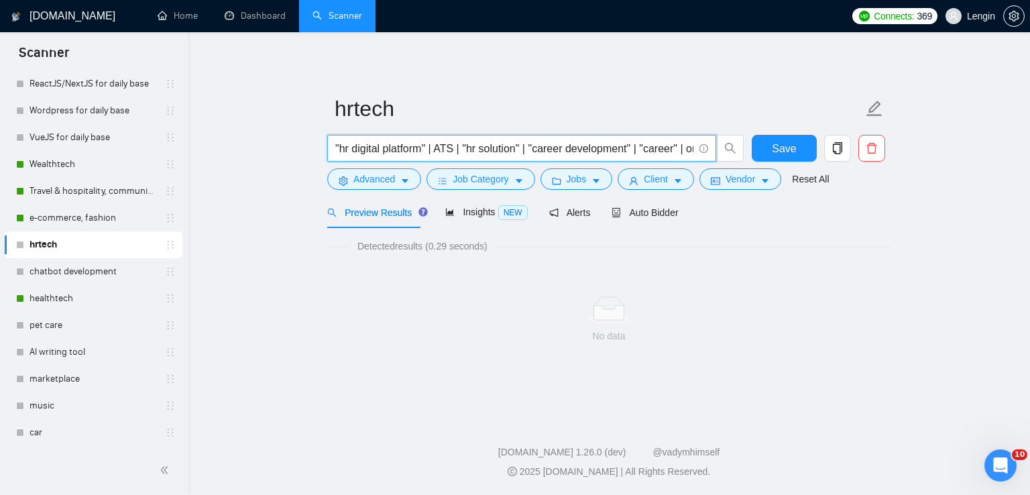
click at [338, 146] on input ""hr digital platform" | ATS | "hr solution" | "career development" | "career" |…" at bounding box center [514, 148] width 358 height 17
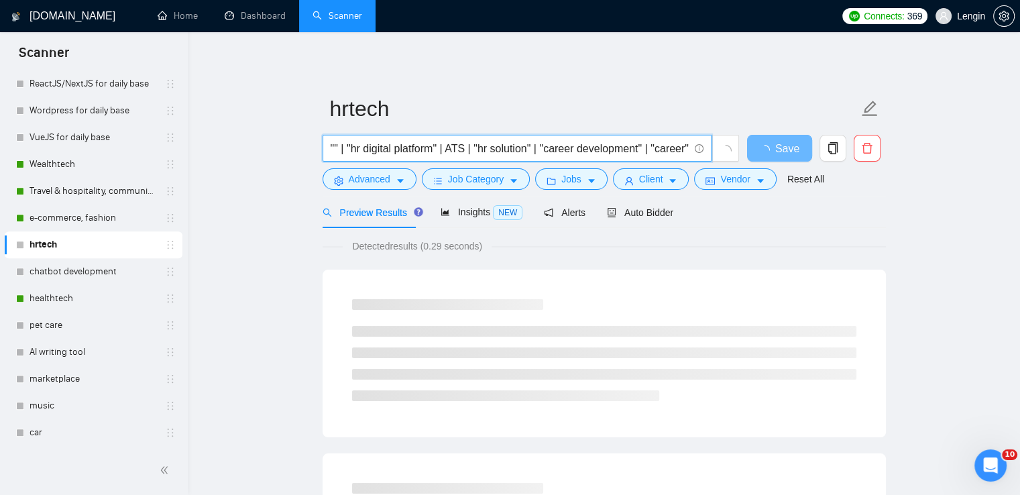
paste input "talent management"
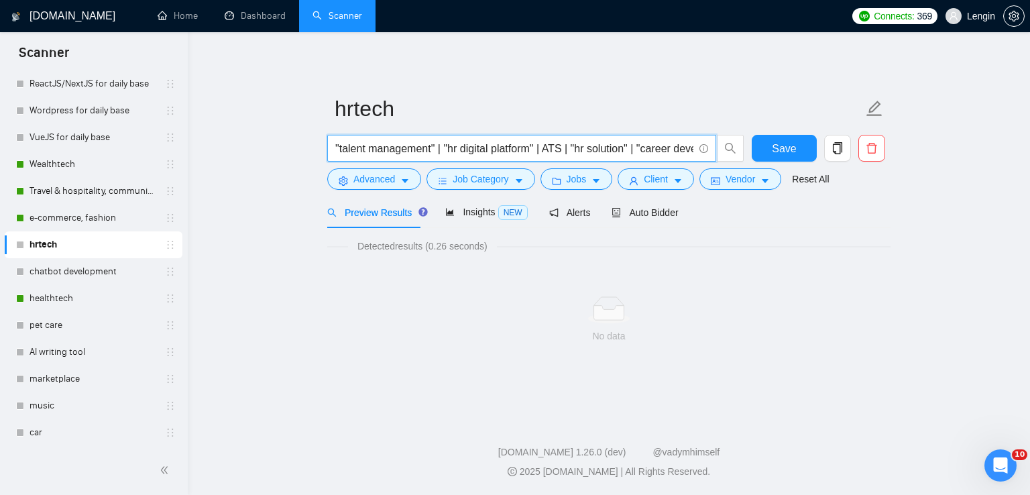
click at [338, 154] on input ""talent management" | "hr digital platform" | ATS | "hr solution" | "career dev…" at bounding box center [514, 148] width 358 height 17
paste input "recruitment CRM"
click at [342, 151] on input ""recruitment crm" | "talent management" | "hr digital platform" | ATS | "hr sol…" at bounding box center [514, 148] width 358 height 17
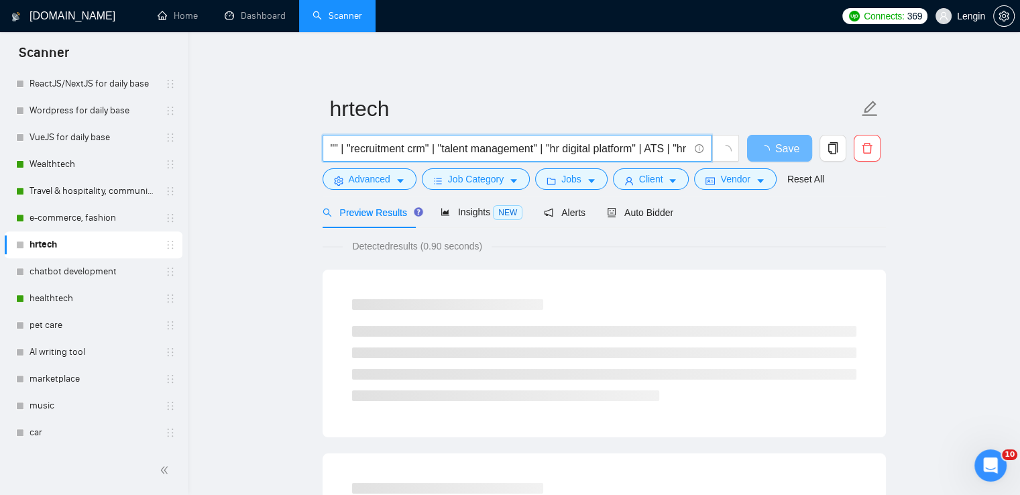
paste input "workforce management"
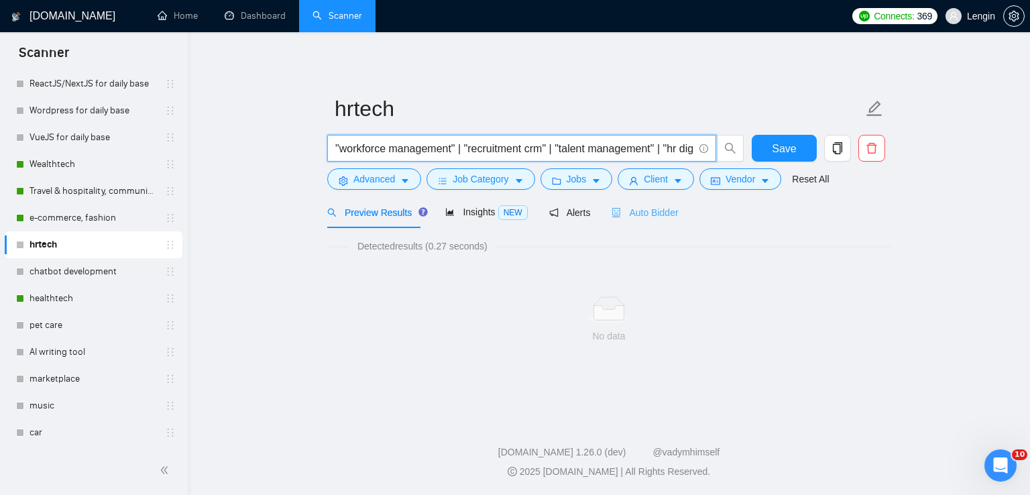
type input ""workforce management" | "recruitment crm" | "talent management" | "hr digital …"
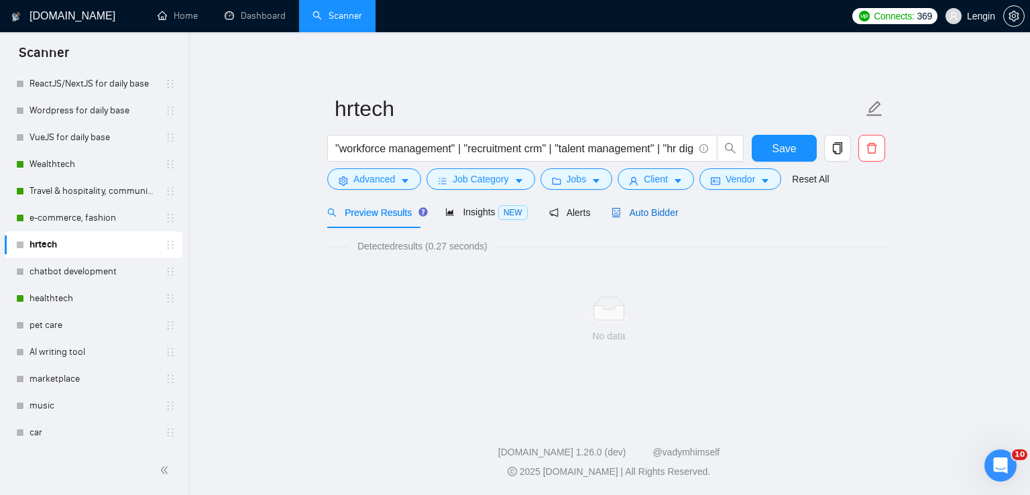
click at [616, 213] on span "Auto Bidder" at bounding box center [645, 212] width 66 height 11
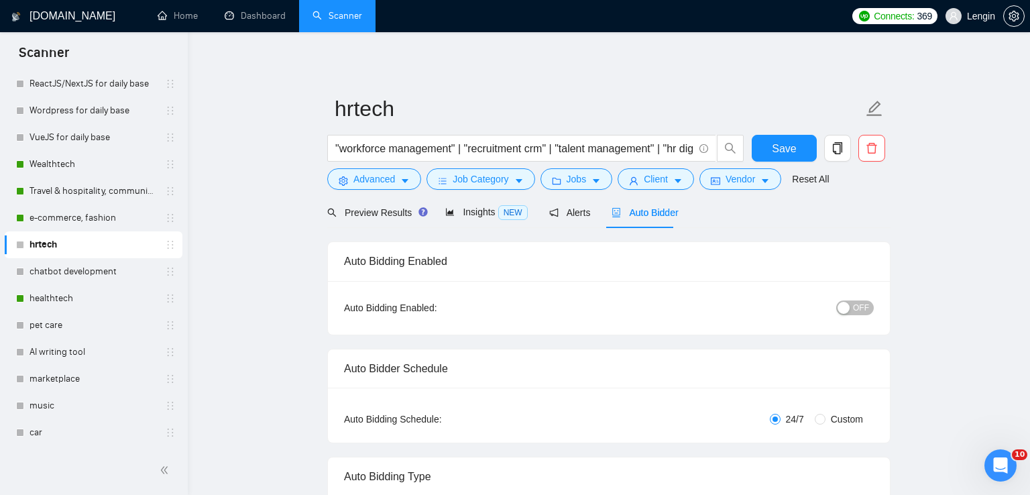
radio input "false"
radio input "true"
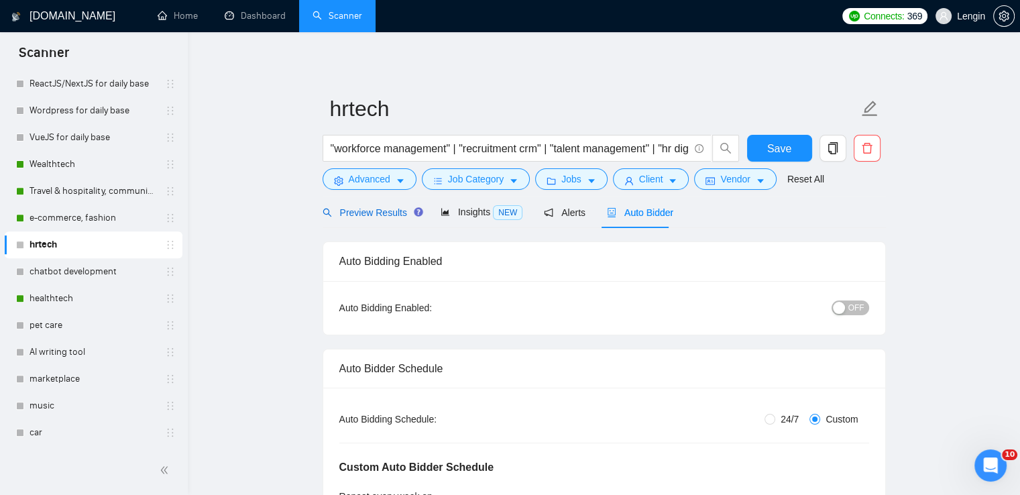
click at [352, 213] on span "Preview Results" at bounding box center [371, 212] width 97 height 11
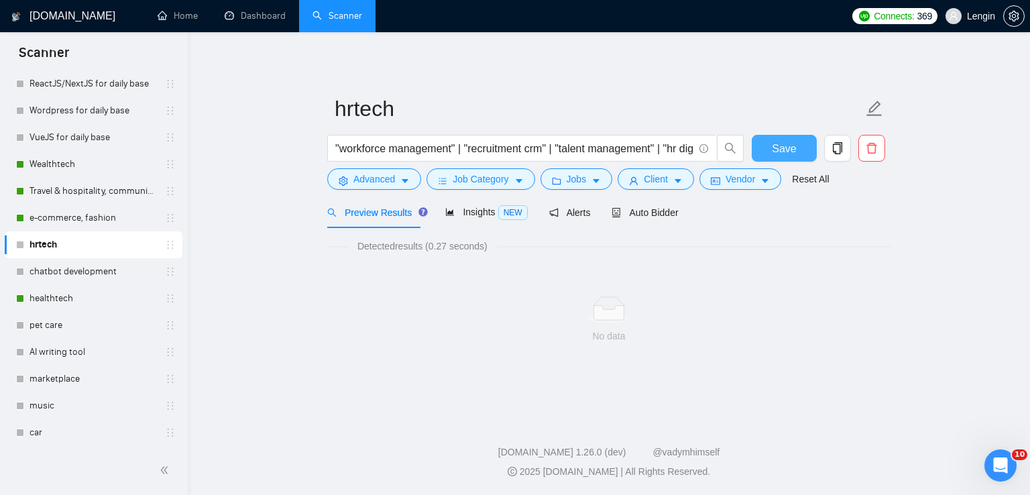
click at [807, 139] on button "Save" at bounding box center [784, 148] width 65 height 27
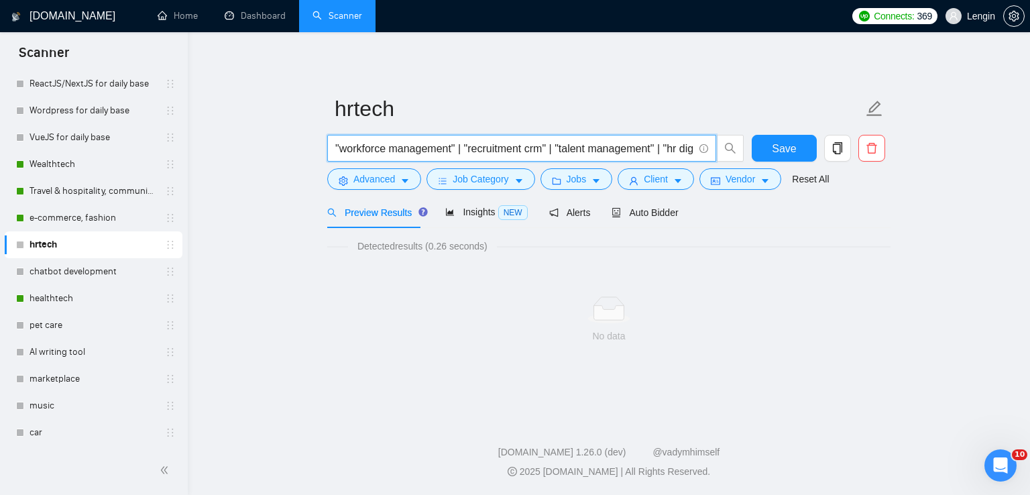
click at [410, 146] on input ""workforce management" | "recruitment crm" | "talent management" | "hr digital …" at bounding box center [514, 148] width 358 height 17
drag, startPoint x: 455, startPoint y: 149, endPoint x: 323, endPoint y: 153, distance: 132.2
click at [323, 153] on main "hrtech "workforce management" | "recruitment crm" | "talent management" | "hr d…" at bounding box center [608, 223] width 799 height 338
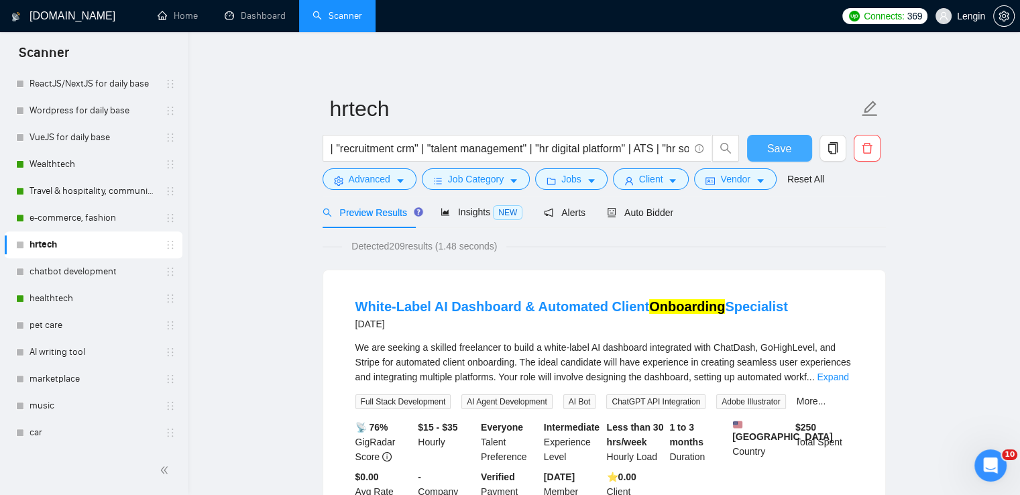
click at [788, 138] on button "Save" at bounding box center [779, 148] width 65 height 27
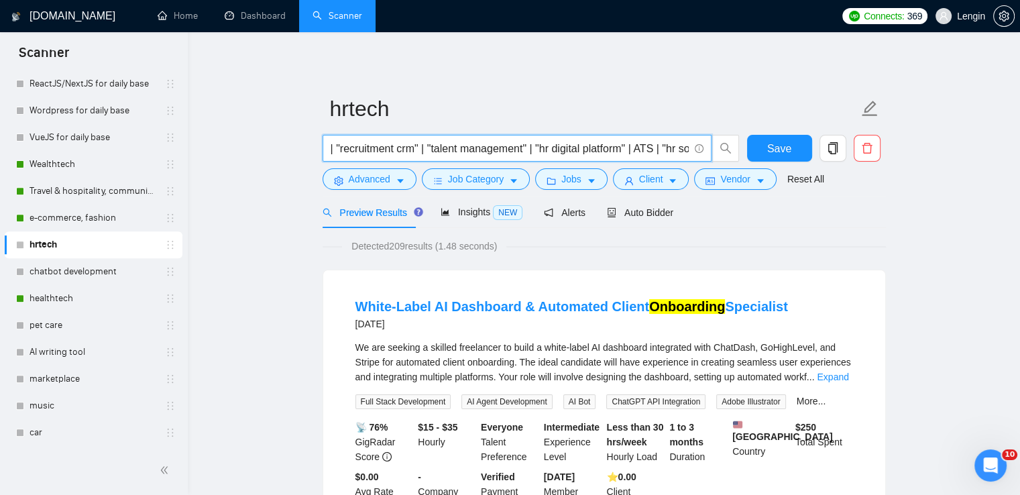
click at [333, 152] on input "| "recruitment crm" | "talent management" | "hr digital platform" | ATS | "hr s…" at bounding box center [510, 148] width 358 height 17
type input "| "candidate dashboard" | "onboarding dashboard" | "recruitment crm" | "talent …"
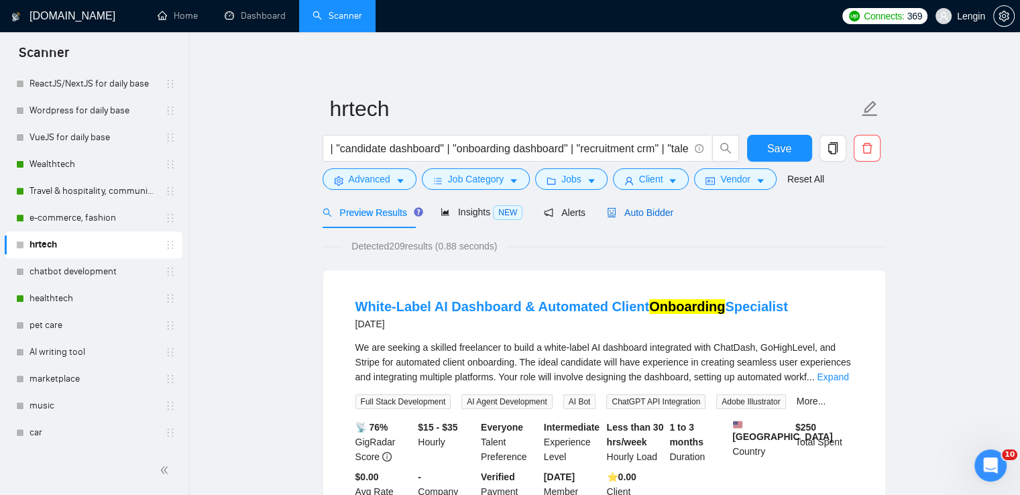
click at [632, 217] on span "Auto Bidder" at bounding box center [640, 212] width 66 height 11
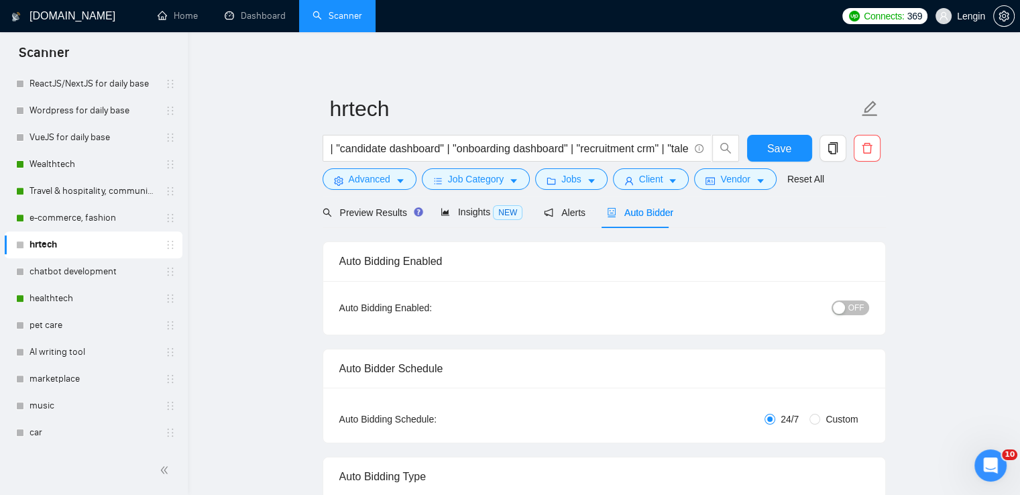
radio input "false"
radio input "true"
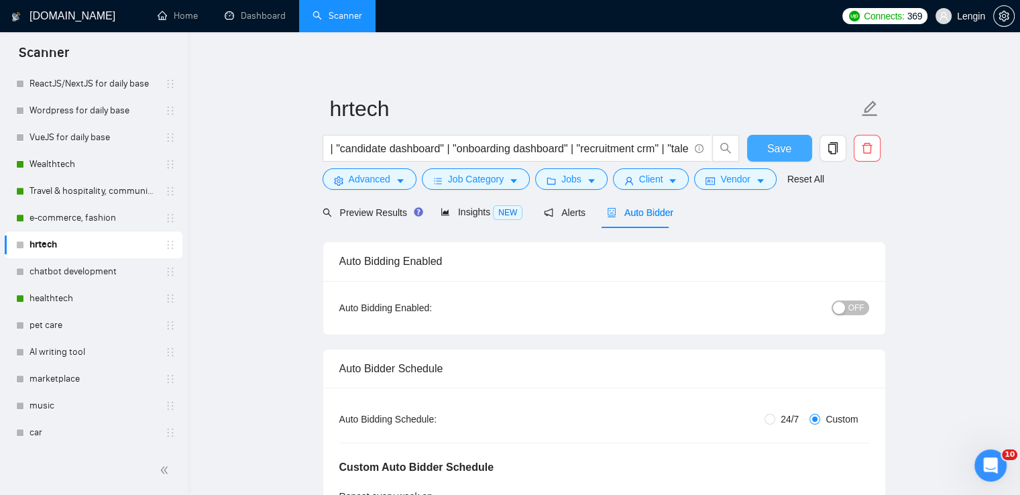
click at [774, 149] on span "Save" at bounding box center [779, 148] width 24 height 17
click at [378, 219] on div "Preview Results" at bounding box center [371, 212] width 97 height 15
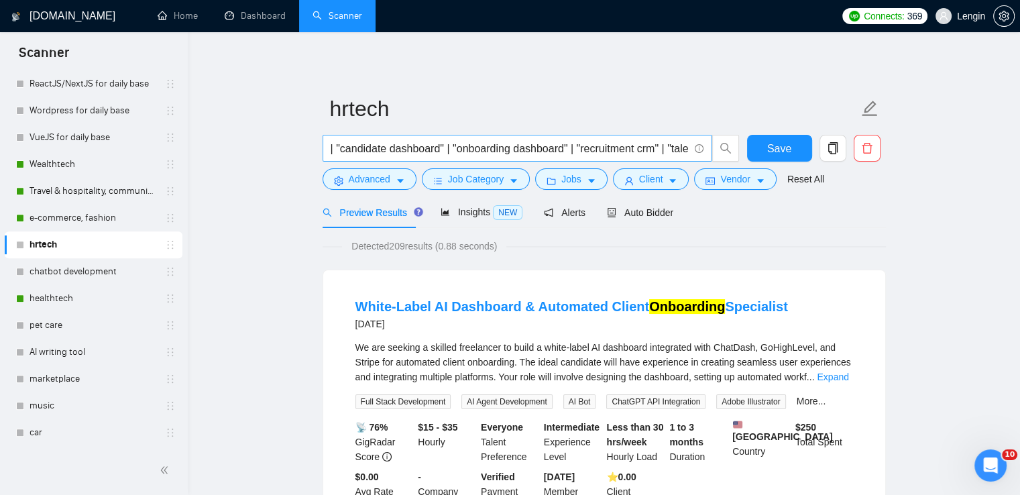
click at [359, 148] on input "| "candidate dashboard" | "onboarding dashboard" | "recruitment crm" | "talent …" at bounding box center [510, 148] width 358 height 17
click at [57, 325] on link "pet care" at bounding box center [93, 325] width 127 height 27
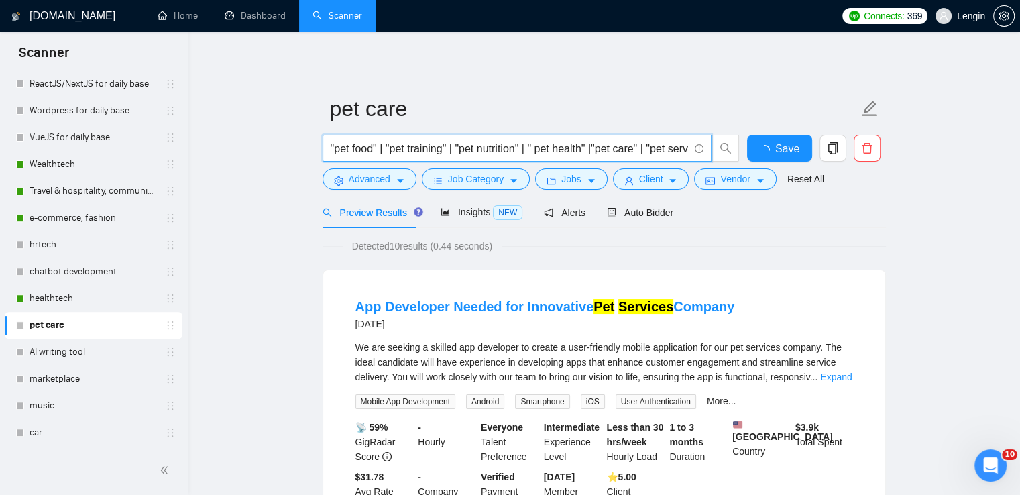
click at [405, 146] on input ""pet food" | "pet training" | "pet nutrition" | " pet health" |"pet care" | "pe…" at bounding box center [510, 148] width 358 height 17
click at [337, 150] on input ""pet food" | "pet training" | "pet nutrition" | " pet health" |"pet care" | "pe…" at bounding box center [510, 148] width 358 height 17
paste input ""pet wellness" | "pet sitting" | "pet walking" | "pet daycare" | "pet boarding"…"
click at [333, 148] on input ""pet wellness" | "pet sitting" | "pet walking" | "pet daycare" | "pet boarding"…" at bounding box center [510, 148] width 358 height 17
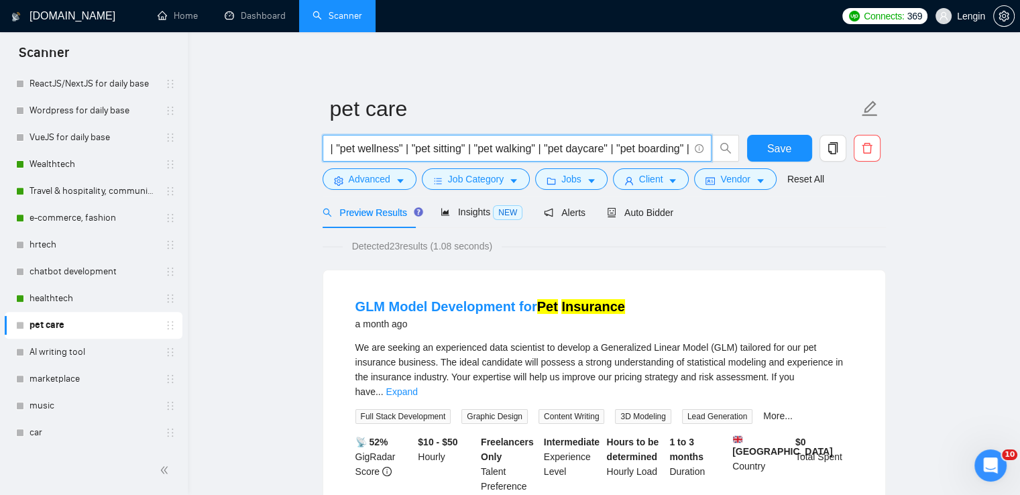
click at [354, 151] on input "| "pet wellness" | "pet sitting" | "pet walking" | "pet daycare" | "pet boardin…" at bounding box center [510, 148] width 358 height 17
type input "| "pet wellness" | "pet sitting" | "pet walking" | "pet daycare" | "pet boardin…"
click at [785, 148] on span "Save" at bounding box center [779, 148] width 24 height 17
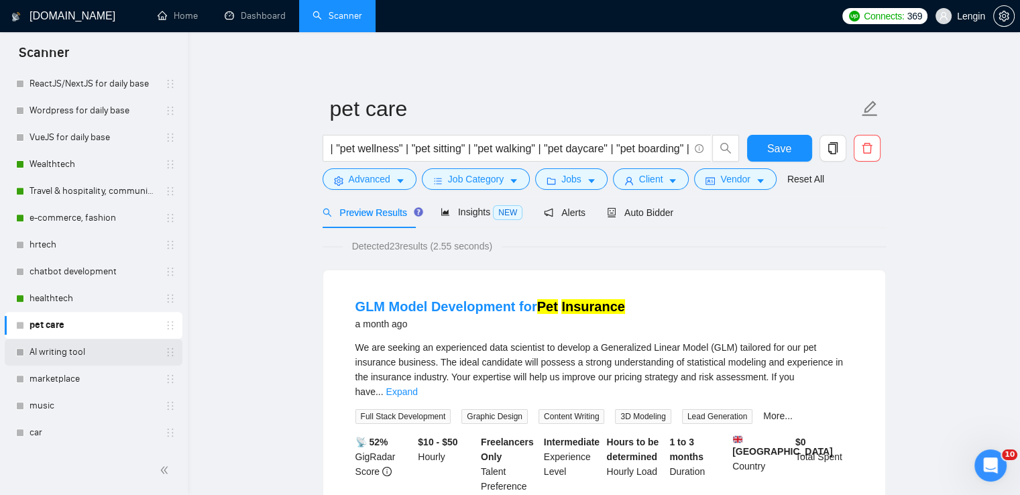
click at [58, 353] on link "AI writing tool" at bounding box center [93, 352] width 127 height 27
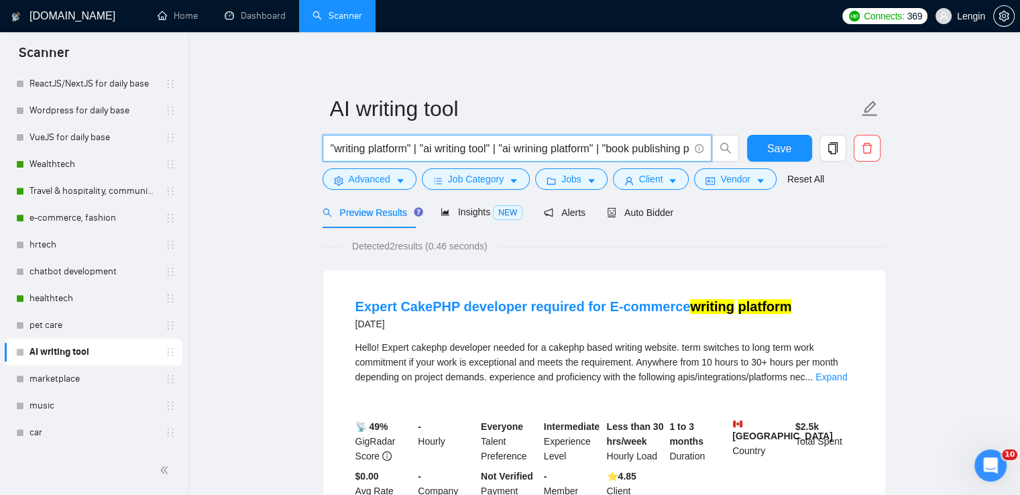
click at [357, 148] on input ""writing platform" | "ai writing tool" | "ai wrining platform" | "book publishi…" at bounding box center [510, 148] width 358 height 17
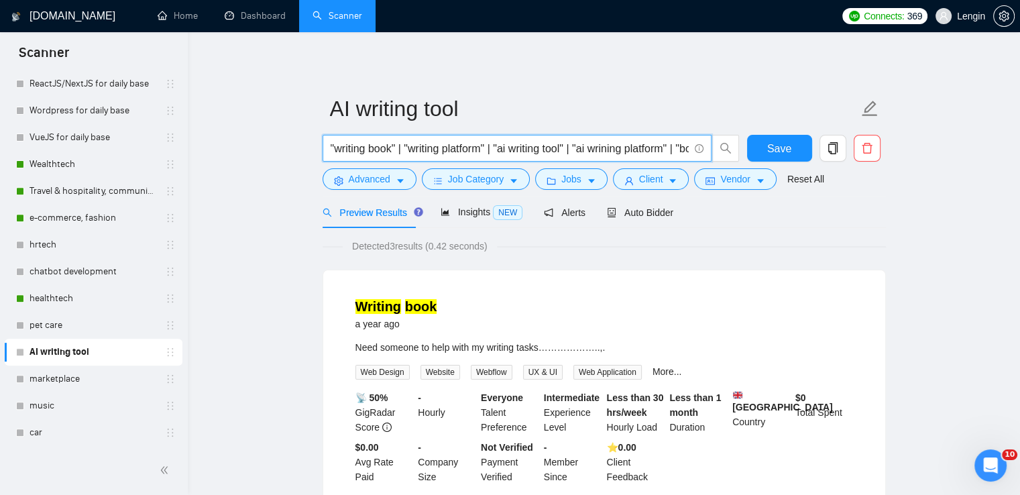
click at [376, 156] on input ""writing book" | "writing platform" | "ai writing tool" | "ai wrining platform"…" at bounding box center [510, 148] width 358 height 17
click at [376, 151] on input ""ai writing" | "writing book" | "writing platform" | "ai writing tool" | "ai wr…" at bounding box center [510, 148] width 358 height 17
drag, startPoint x: 412, startPoint y: 148, endPoint x: 344, endPoint y: 150, distance: 68.4
click at [344, 150] on input ""ai writing stories" | "writing book" | "writing platform" | "ai writing tool" …" at bounding box center [510, 148] width 358 height 17
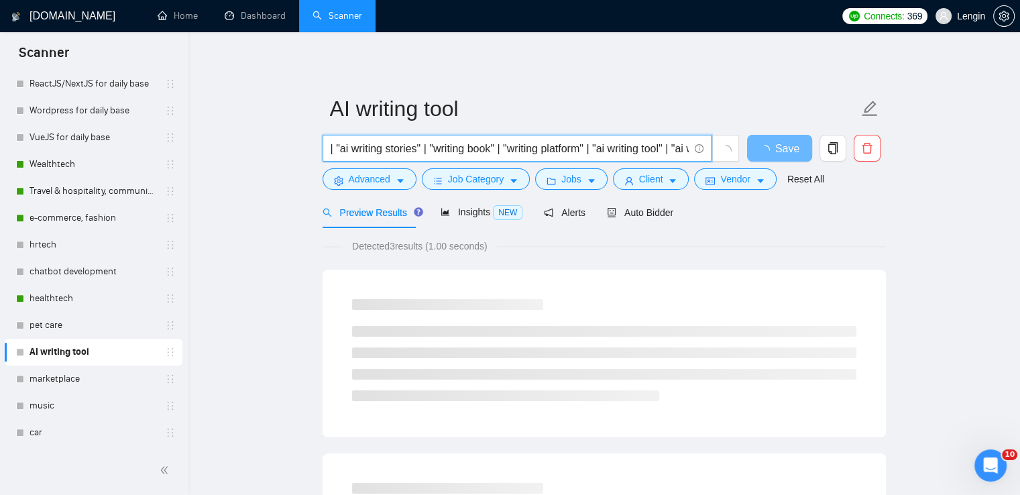
paste input "writing stories"
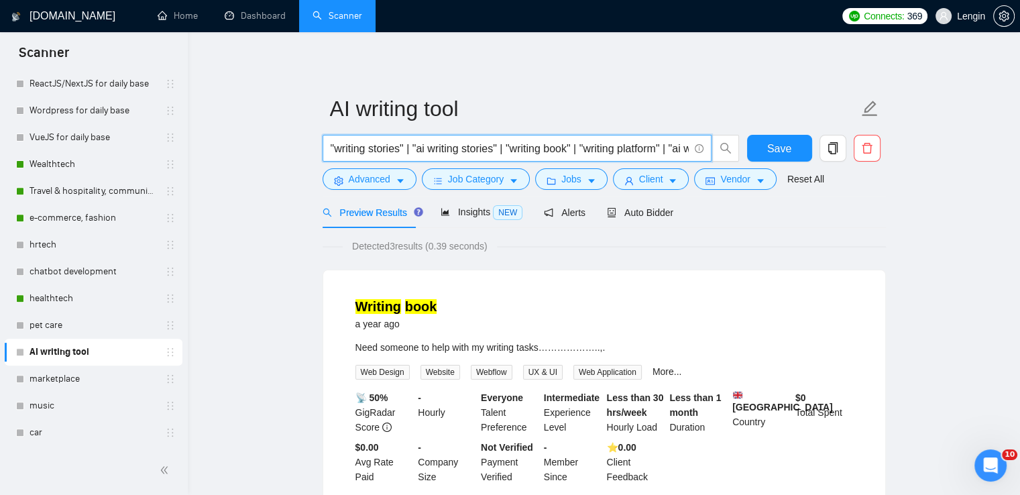
click at [340, 148] on input ""writing stories" | "ai writing stories" | "writing book" | "writing platform" …" at bounding box center [510, 148] width 358 height 17
type input ""fairytale writing" | "text writing" | "story writing" | "writing stories" | "a…"
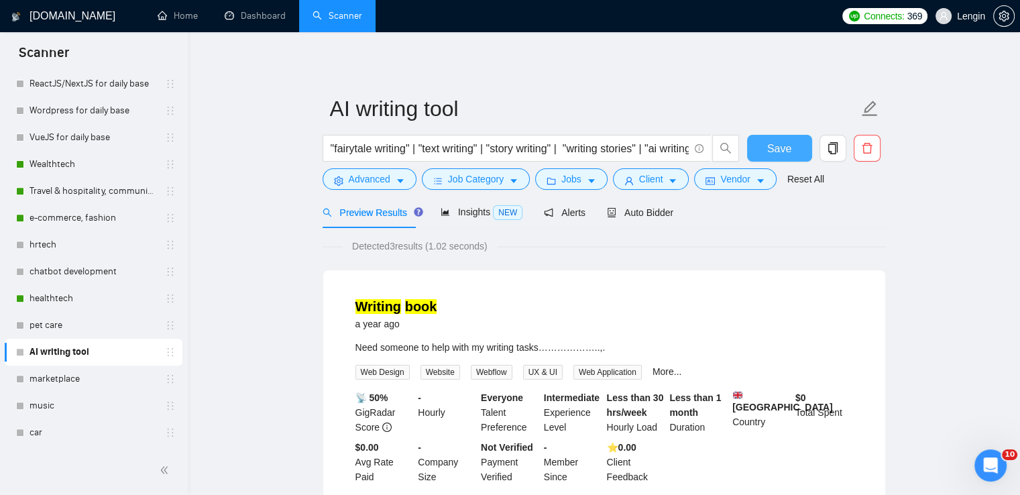
click at [754, 149] on button "Save" at bounding box center [779, 148] width 65 height 27
click at [84, 250] on link "hrtech" at bounding box center [93, 244] width 127 height 27
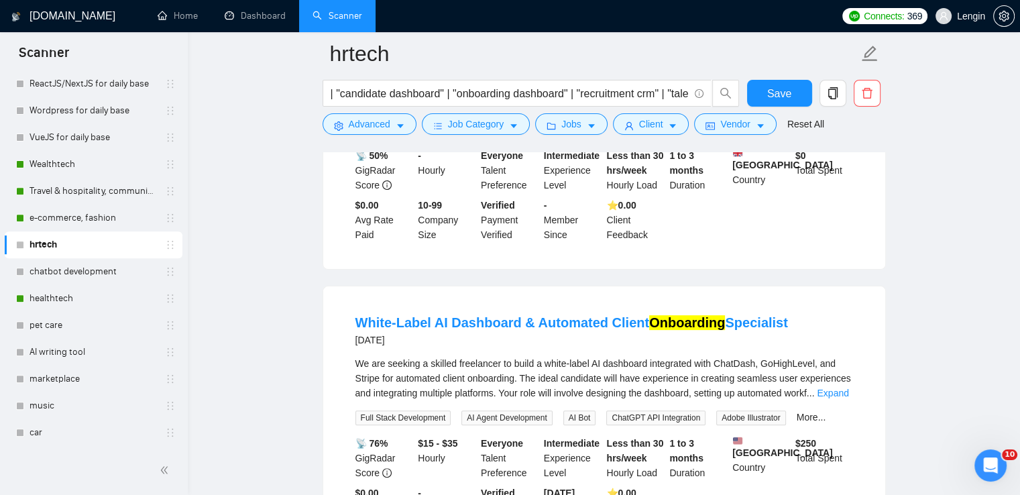
scroll to position [298, 0]
click at [66, 331] on link "pet care" at bounding box center [93, 325] width 127 height 27
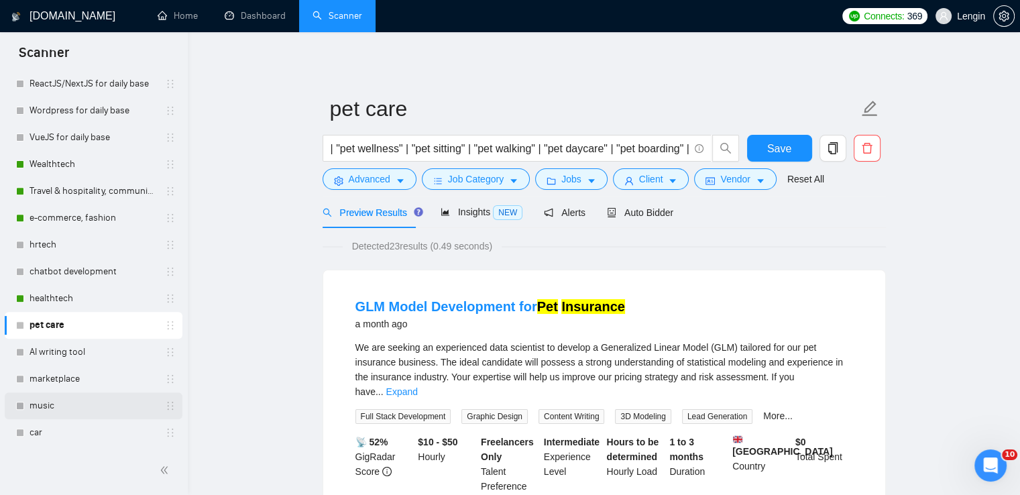
click at [50, 416] on link "music" at bounding box center [93, 405] width 127 height 27
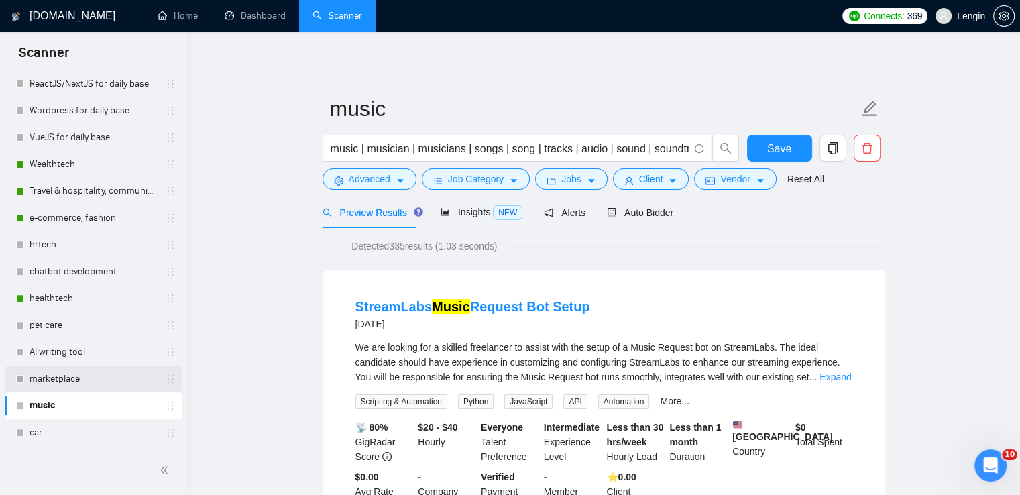
click at [68, 372] on link "marketplace" at bounding box center [93, 378] width 127 height 27
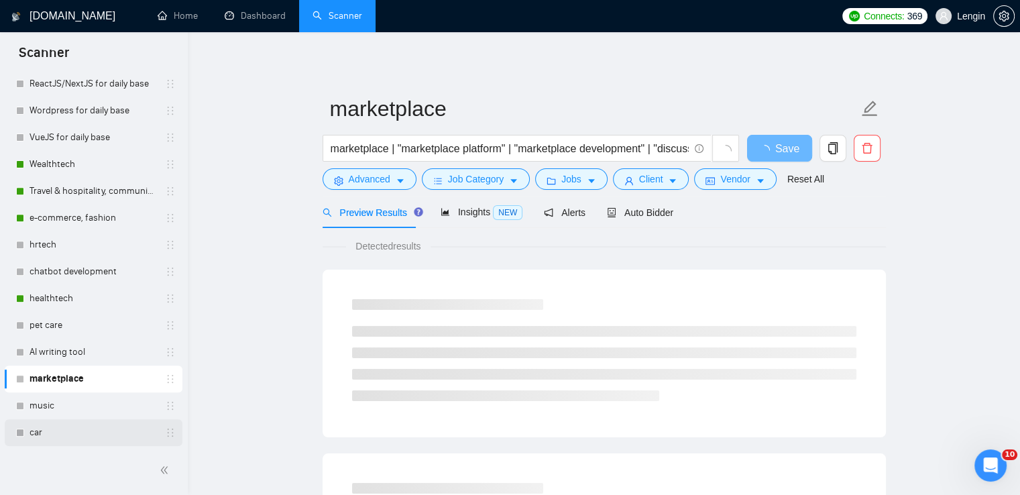
click at [87, 422] on link "car" at bounding box center [93, 432] width 127 height 27
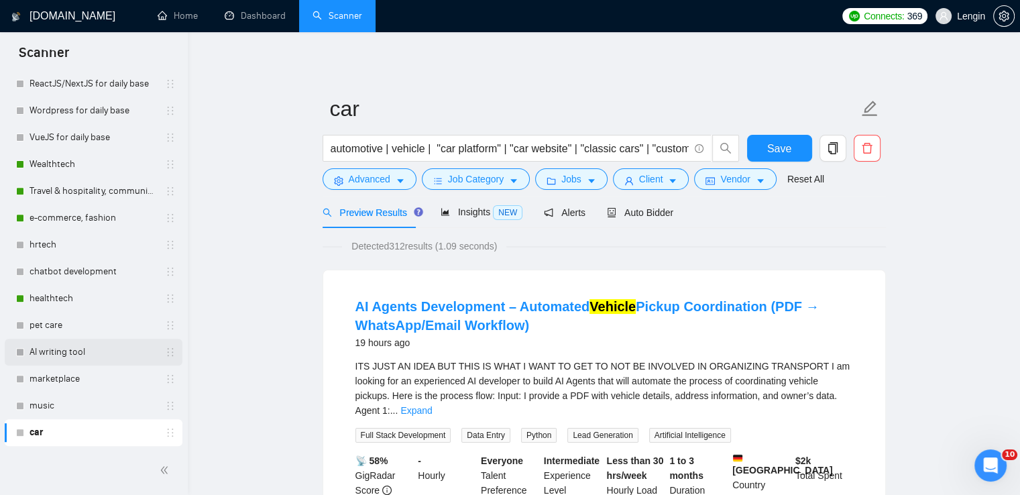
click at [67, 350] on link "AI writing tool" at bounding box center [93, 352] width 127 height 27
